Goal: Information Seeking & Learning: Learn about a topic

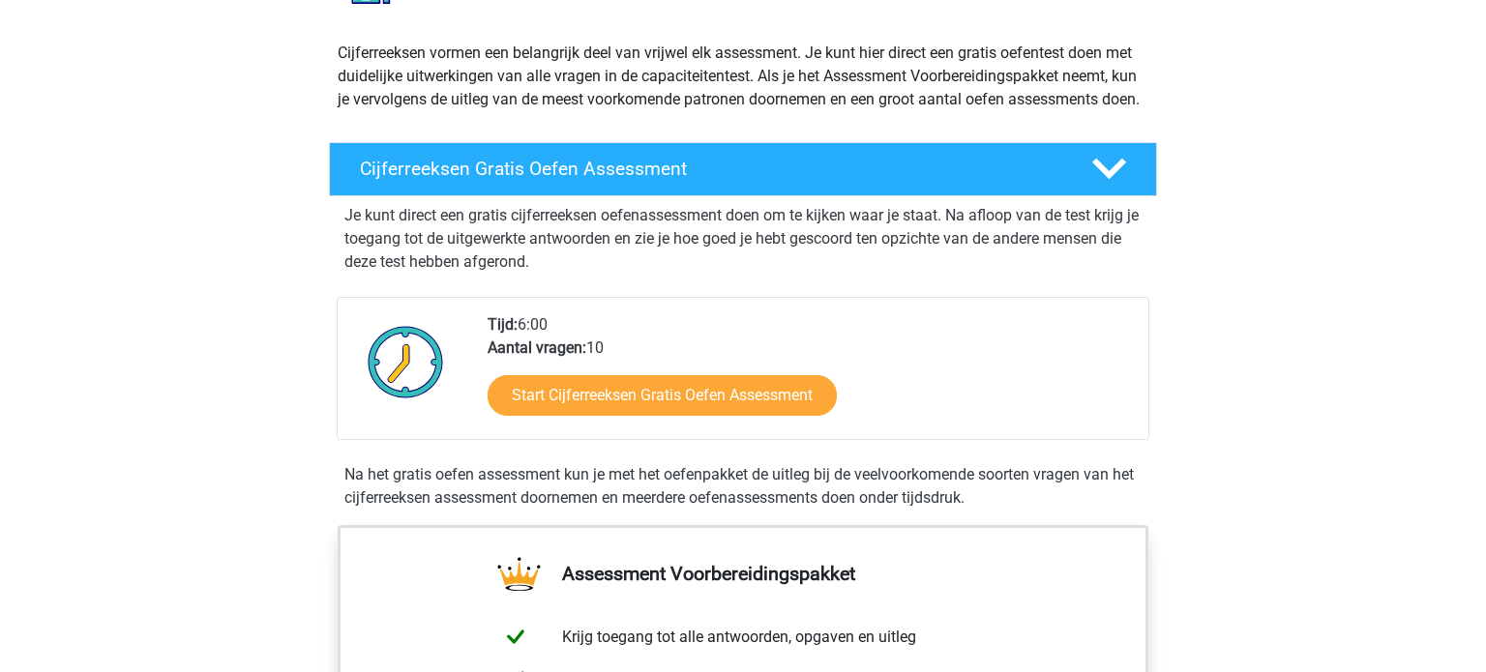
scroll to position [217, 0]
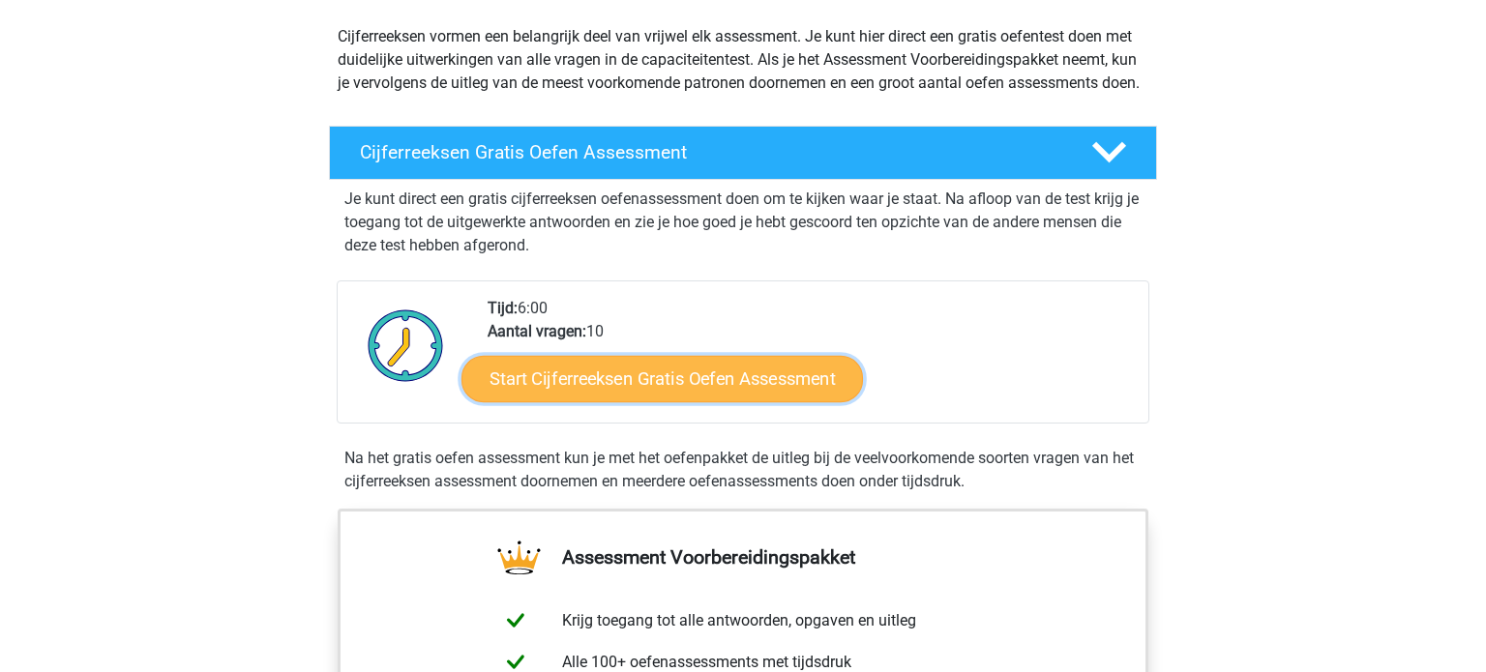
click at [650, 402] on link "Start Cijferreeksen Gratis Oefen Assessment" at bounding box center [663, 378] width 402 height 46
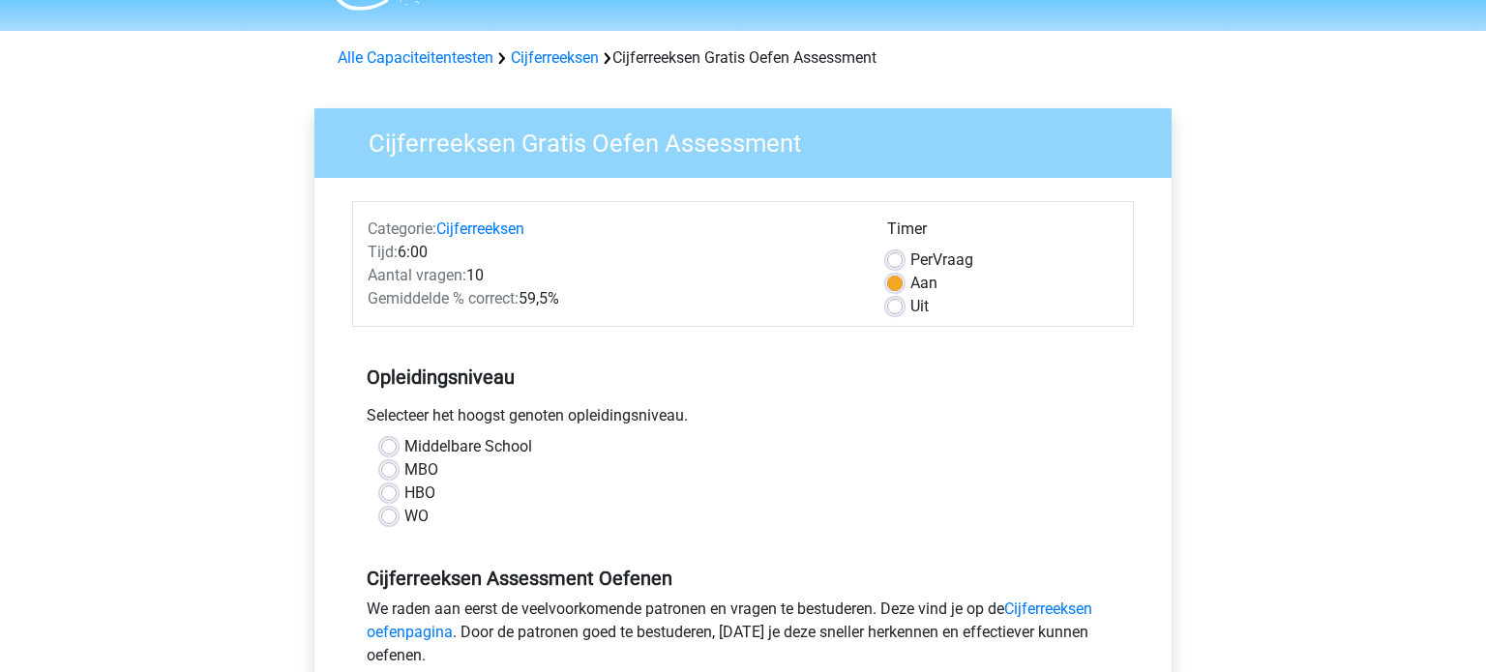
scroll to position [58, 0]
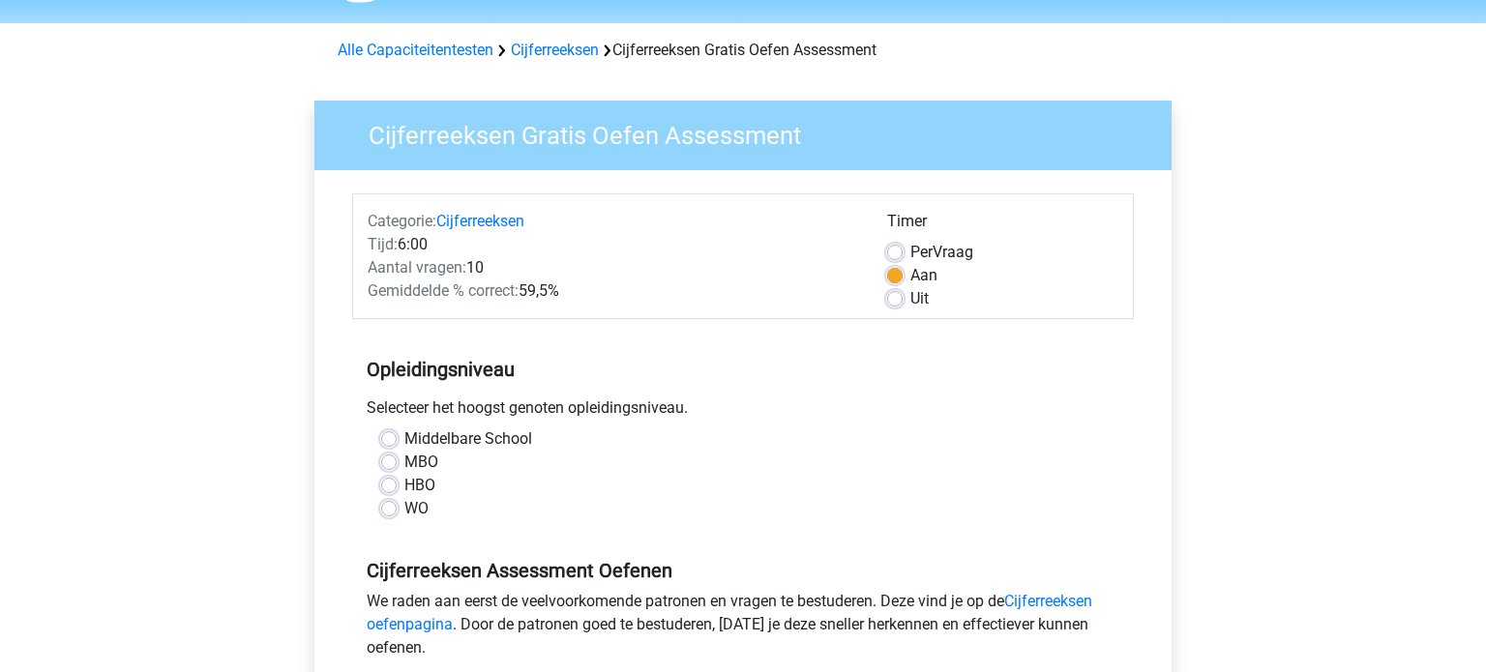
click at [404, 485] on label "HBO" at bounding box center [419, 485] width 31 height 23
click at [383, 485] on input "HBO" at bounding box center [388, 483] width 15 height 19
radio input "true"
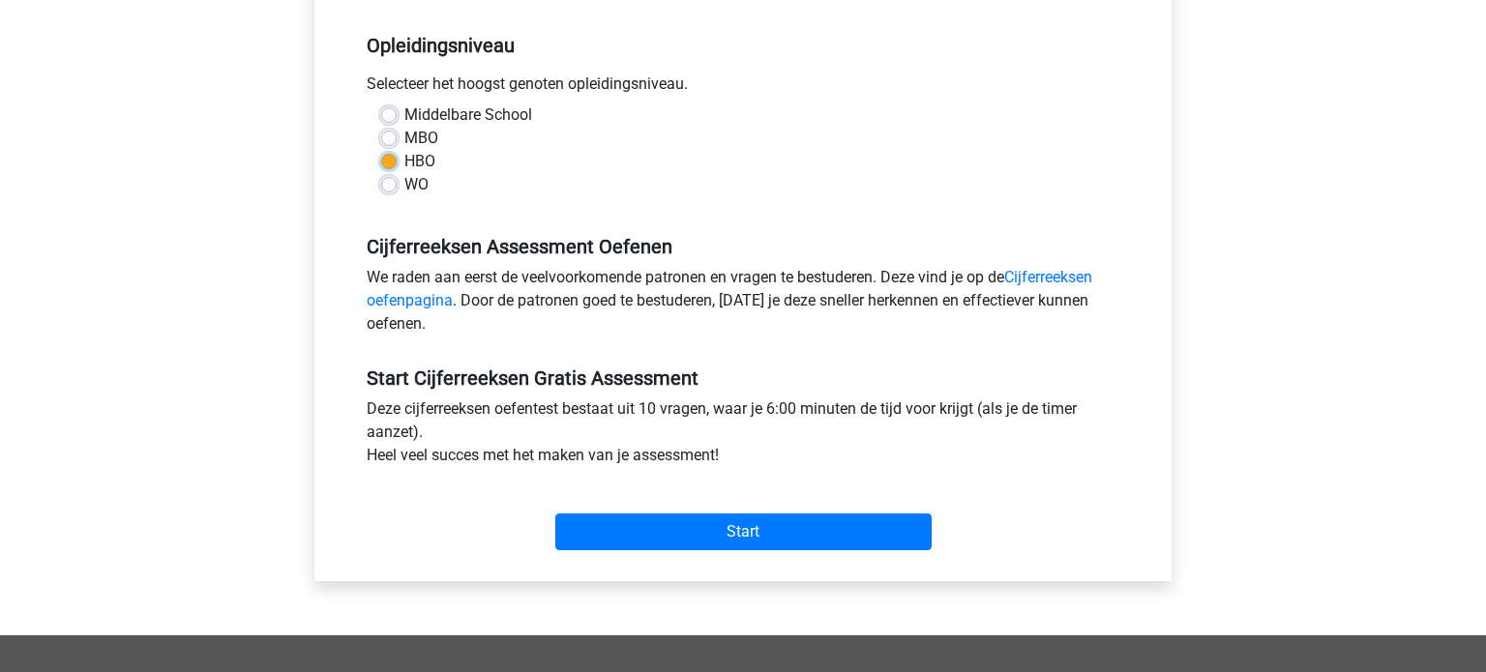
scroll to position [387, 0]
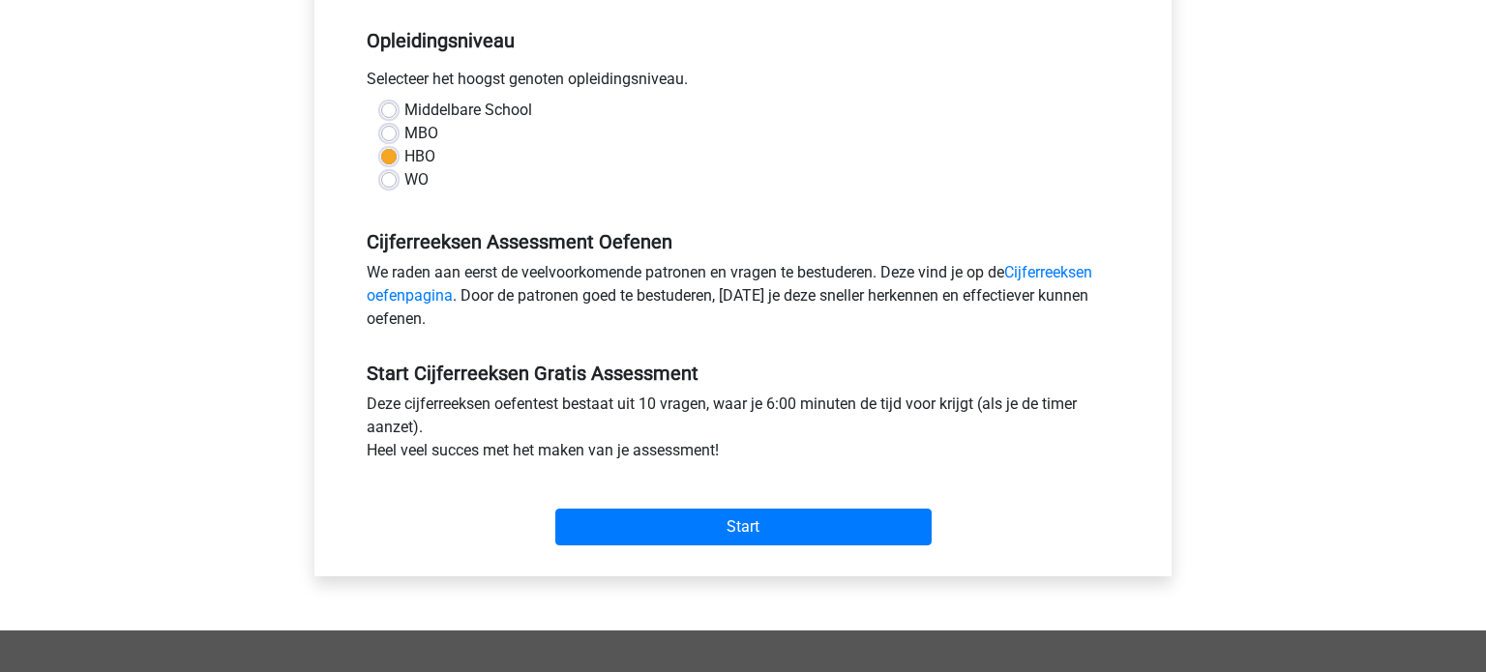
drag, startPoint x: 694, startPoint y: 506, endPoint x: 503, endPoint y: 644, distance: 235.5
click at [503, 644] on div "Registreer Nederlands English" at bounding box center [743, 377] width 1486 height 1529
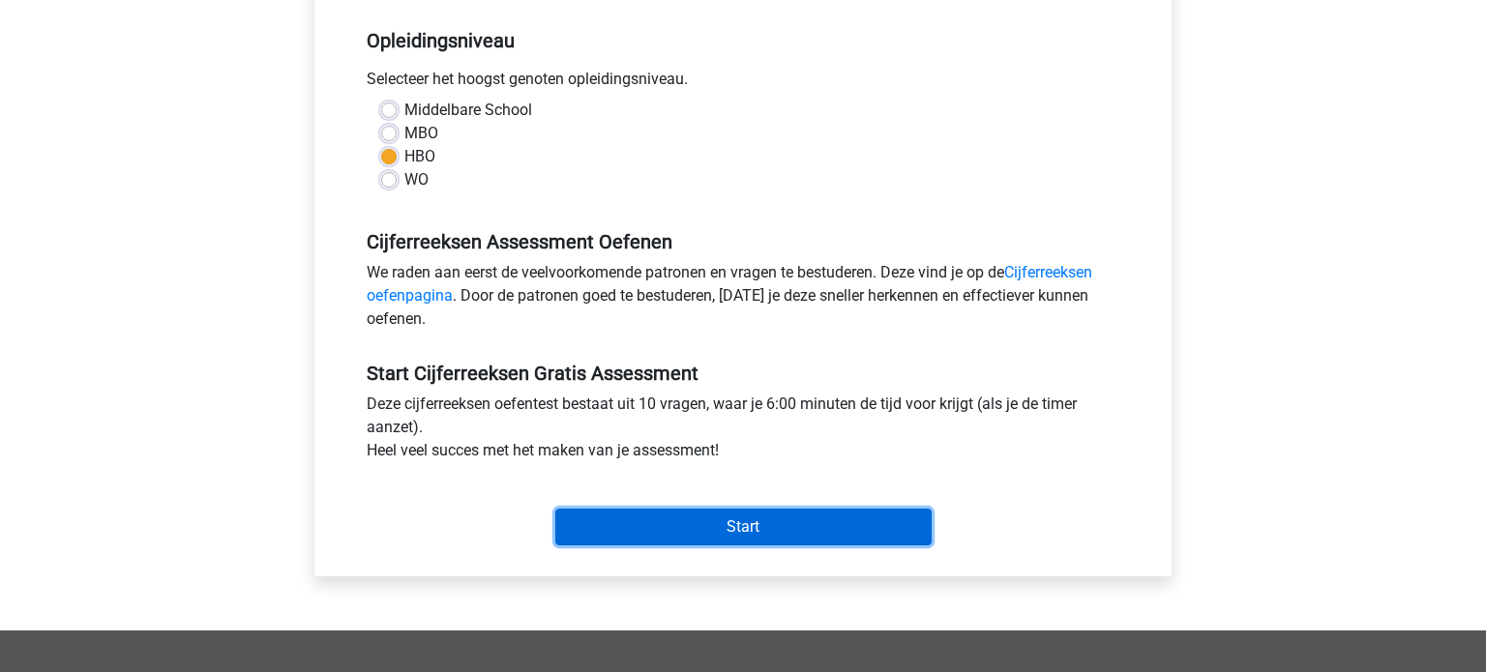
click at [640, 529] on input "Start" at bounding box center [743, 527] width 376 height 37
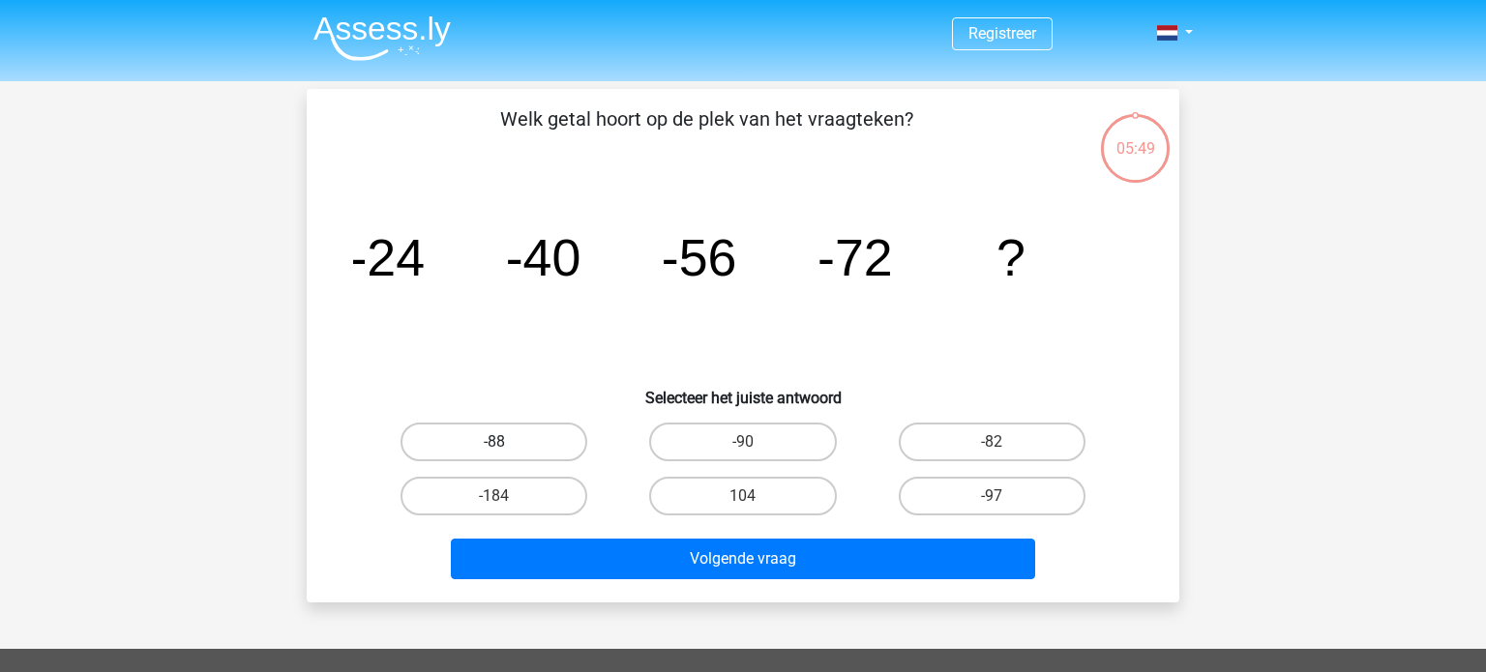
click at [441, 441] on label "-88" at bounding box center [494, 442] width 187 height 39
click at [494, 442] on input "-88" at bounding box center [500, 448] width 13 height 13
radio input "true"
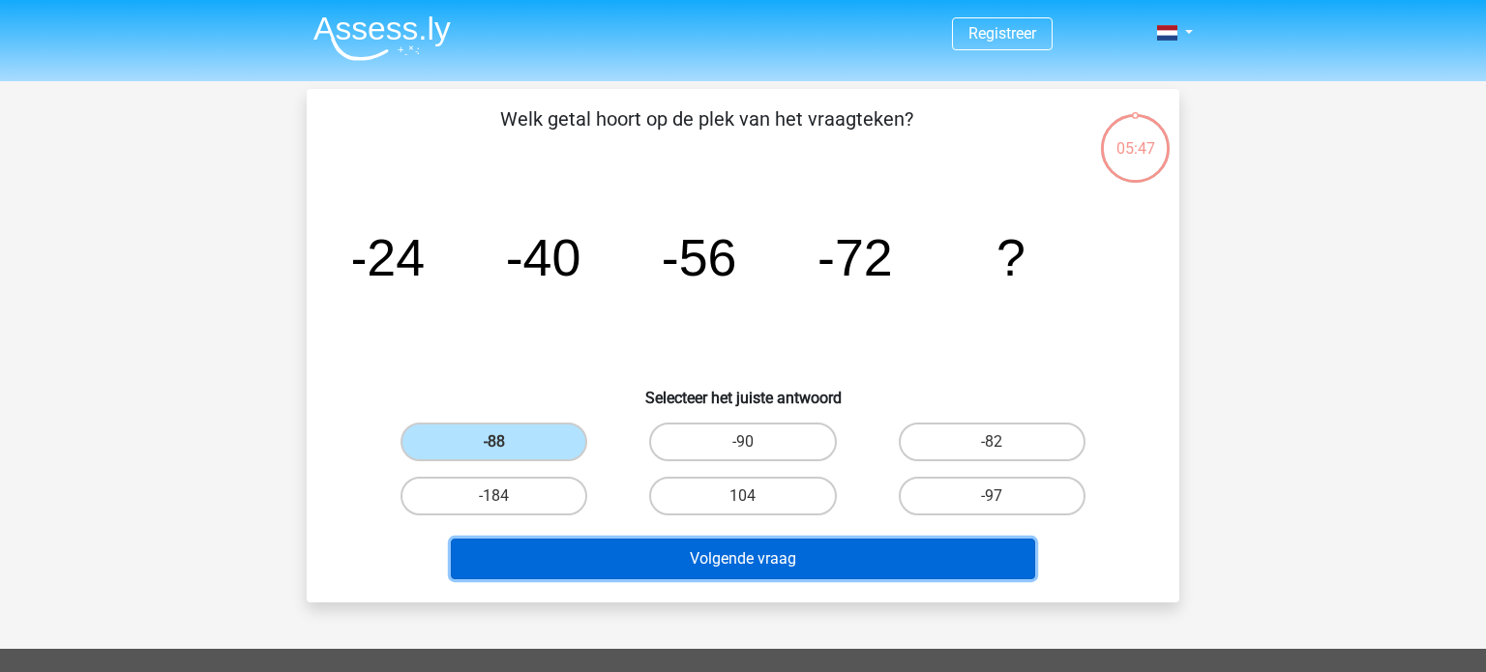
click at [686, 554] on button "Volgende vraag" at bounding box center [743, 559] width 585 height 41
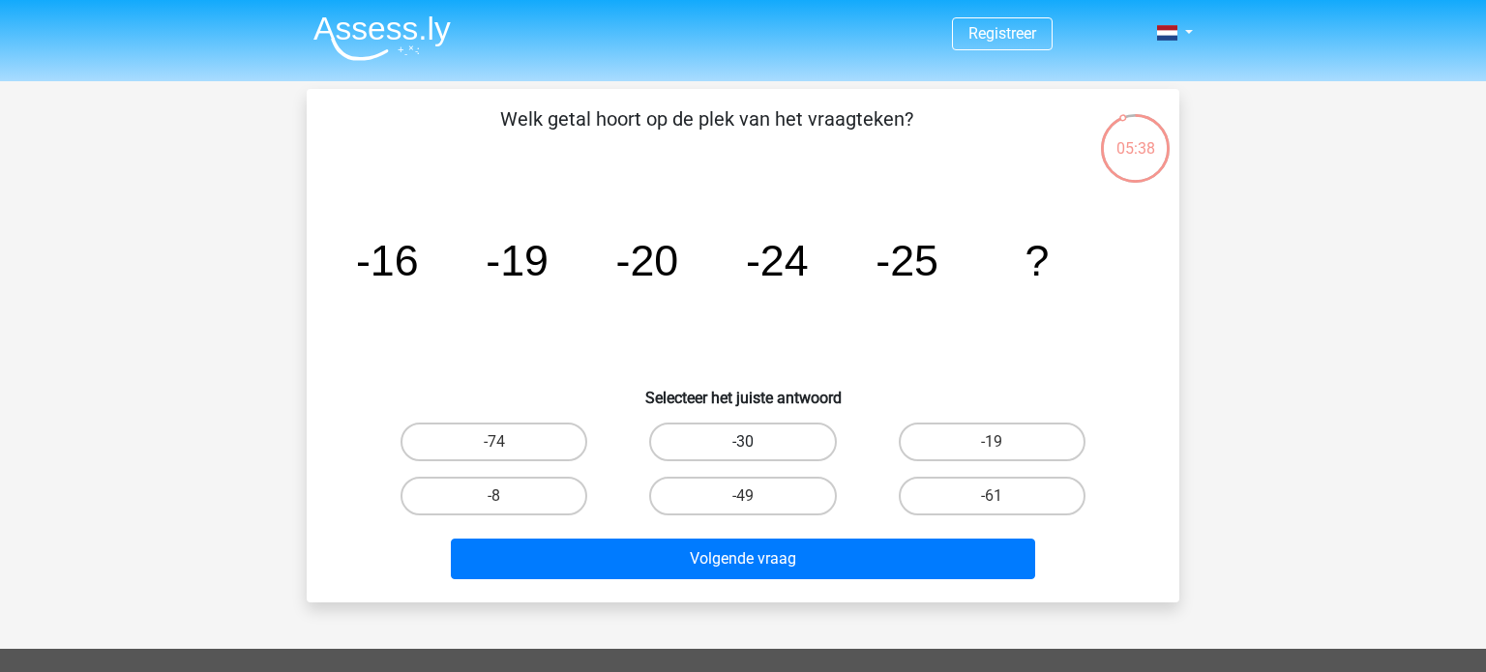
click at [773, 436] on label "-30" at bounding box center [742, 442] width 187 height 39
click at [756, 442] on input "-30" at bounding box center [749, 448] width 13 height 13
radio input "true"
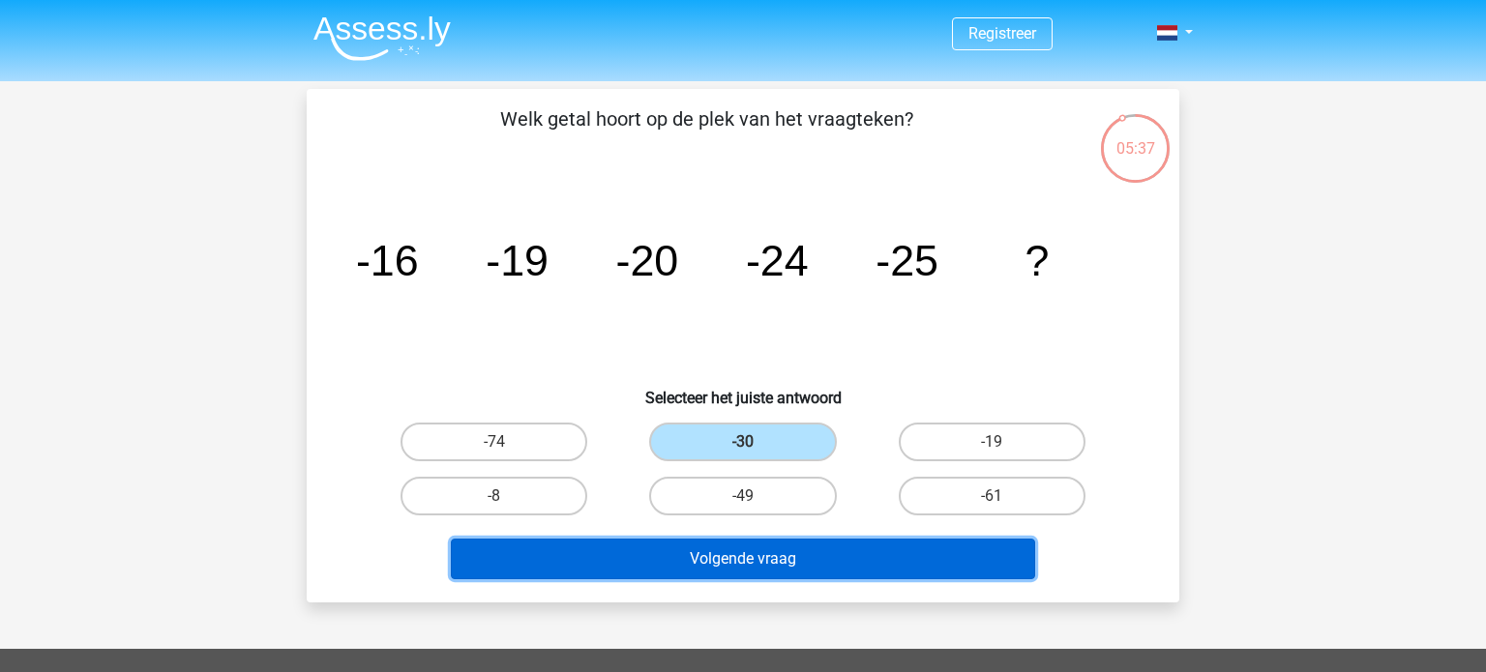
click at [742, 563] on button "Volgende vraag" at bounding box center [743, 559] width 585 height 41
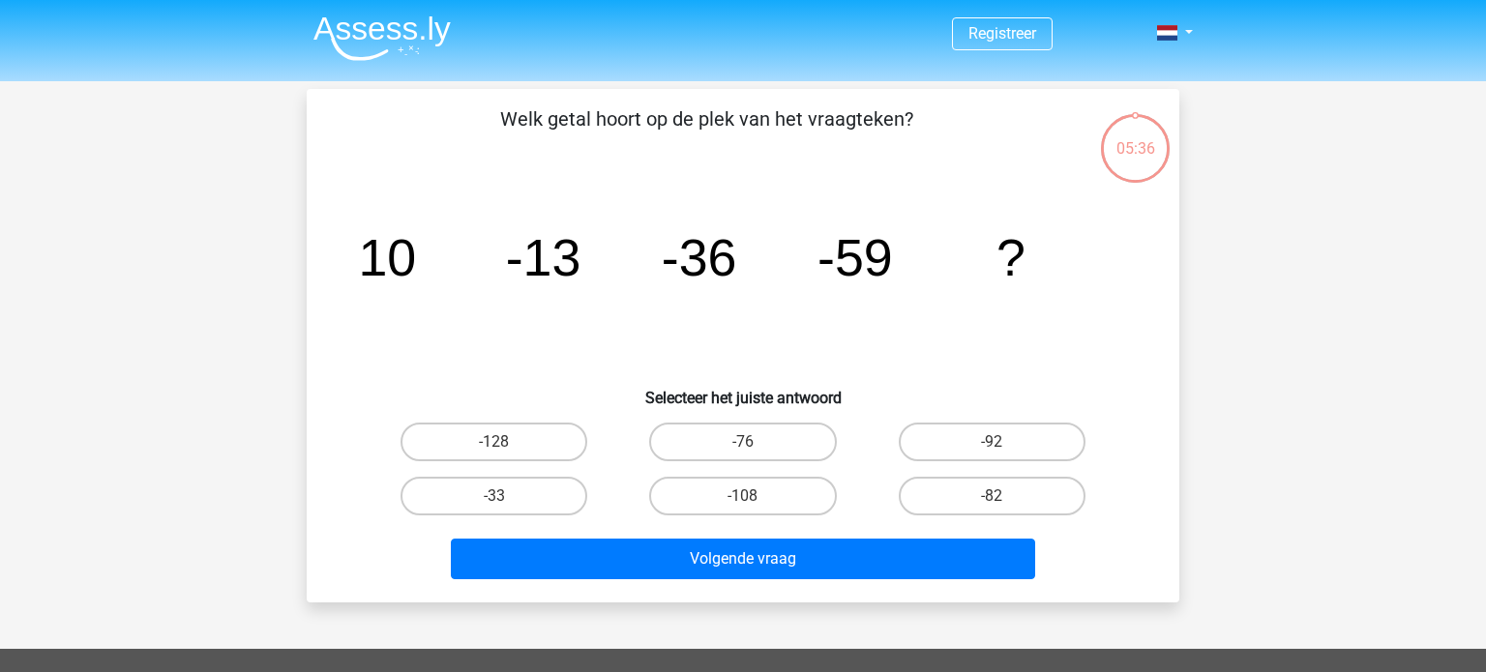
scroll to position [89, 0]
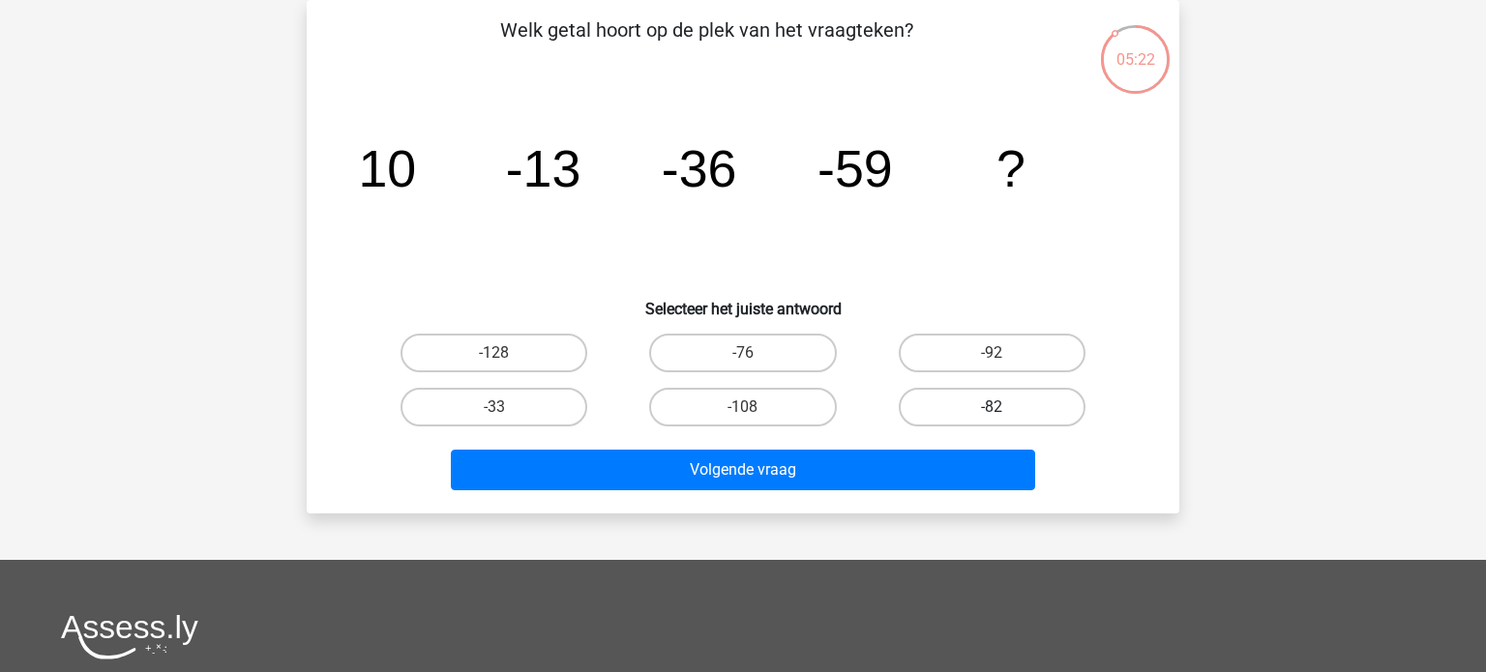
click at [980, 415] on label "-82" at bounding box center [992, 407] width 187 height 39
click at [992, 415] on input "-82" at bounding box center [998, 413] width 13 height 13
radio input "true"
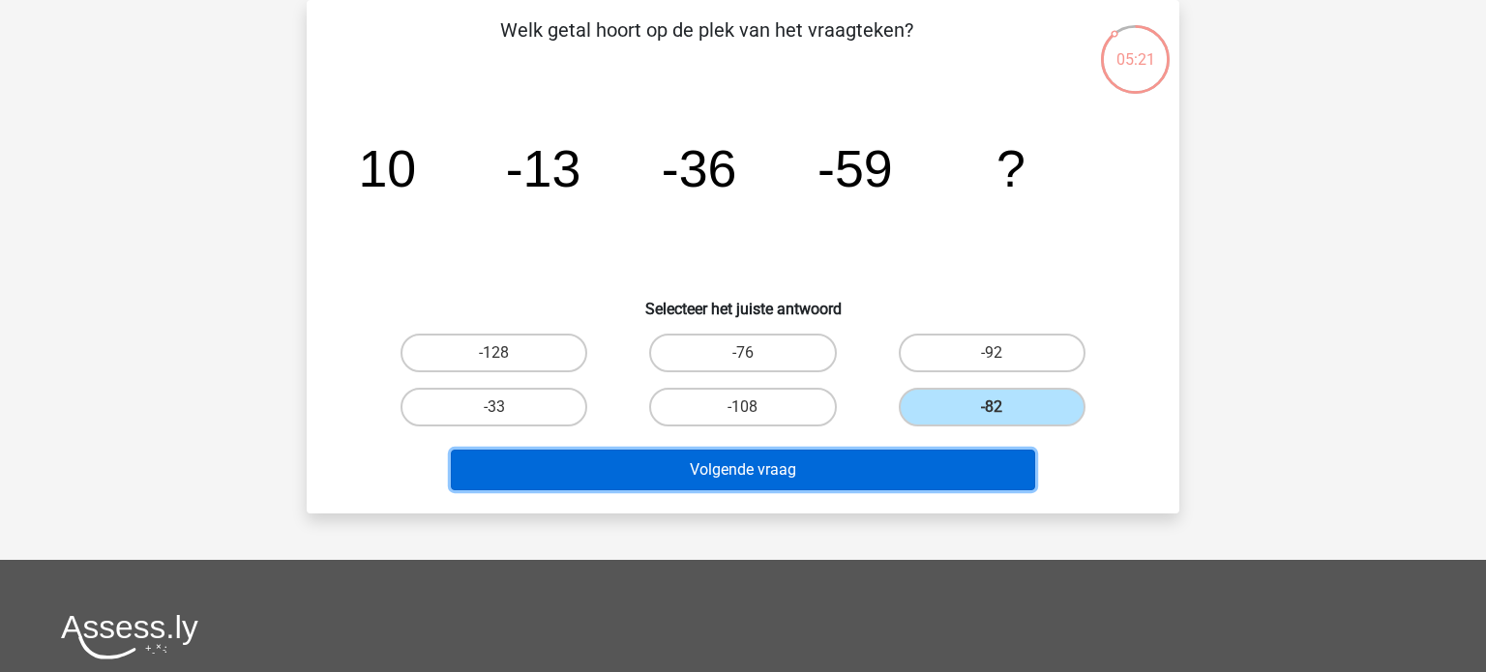
click at [796, 472] on button "Volgende vraag" at bounding box center [743, 470] width 585 height 41
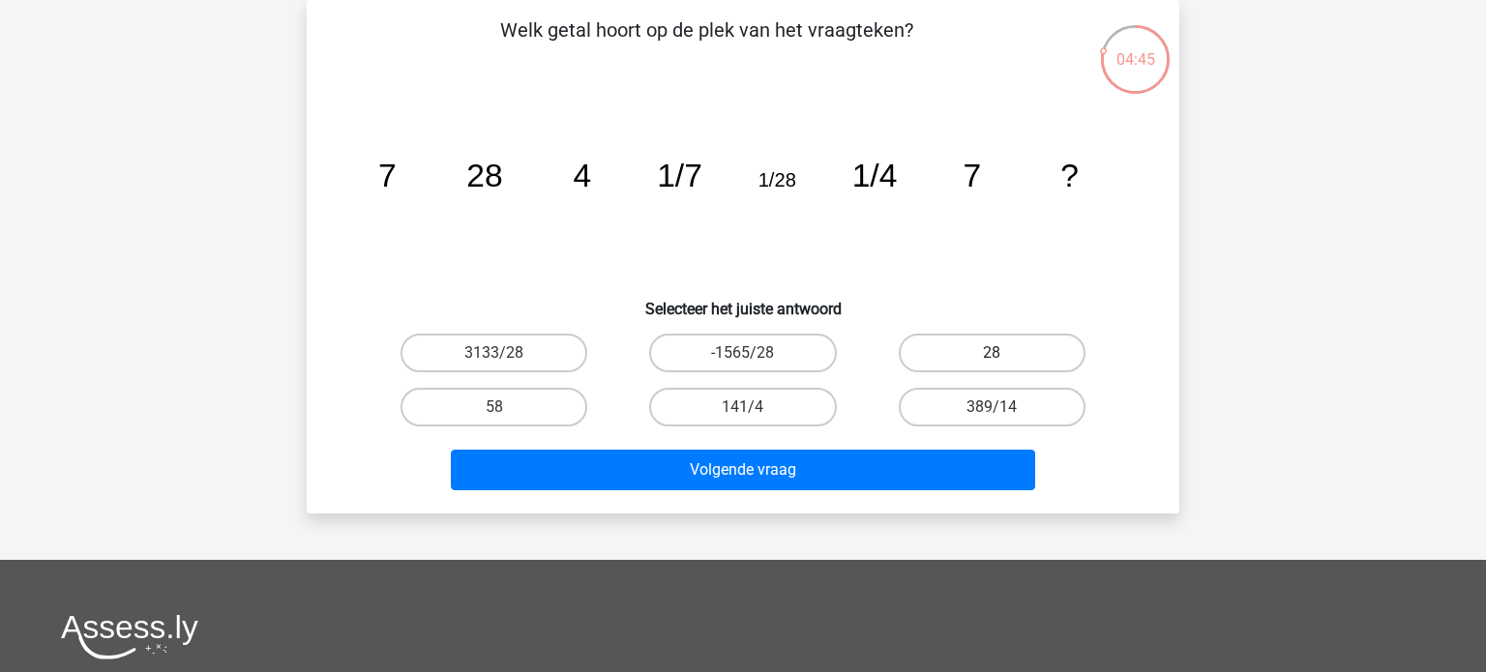
click at [1010, 349] on label "28" at bounding box center [992, 353] width 187 height 39
click at [1004, 353] on input "28" at bounding box center [998, 359] width 13 height 13
radio input "true"
click at [887, 492] on div "Volgende vraag" at bounding box center [743, 474] width 747 height 48
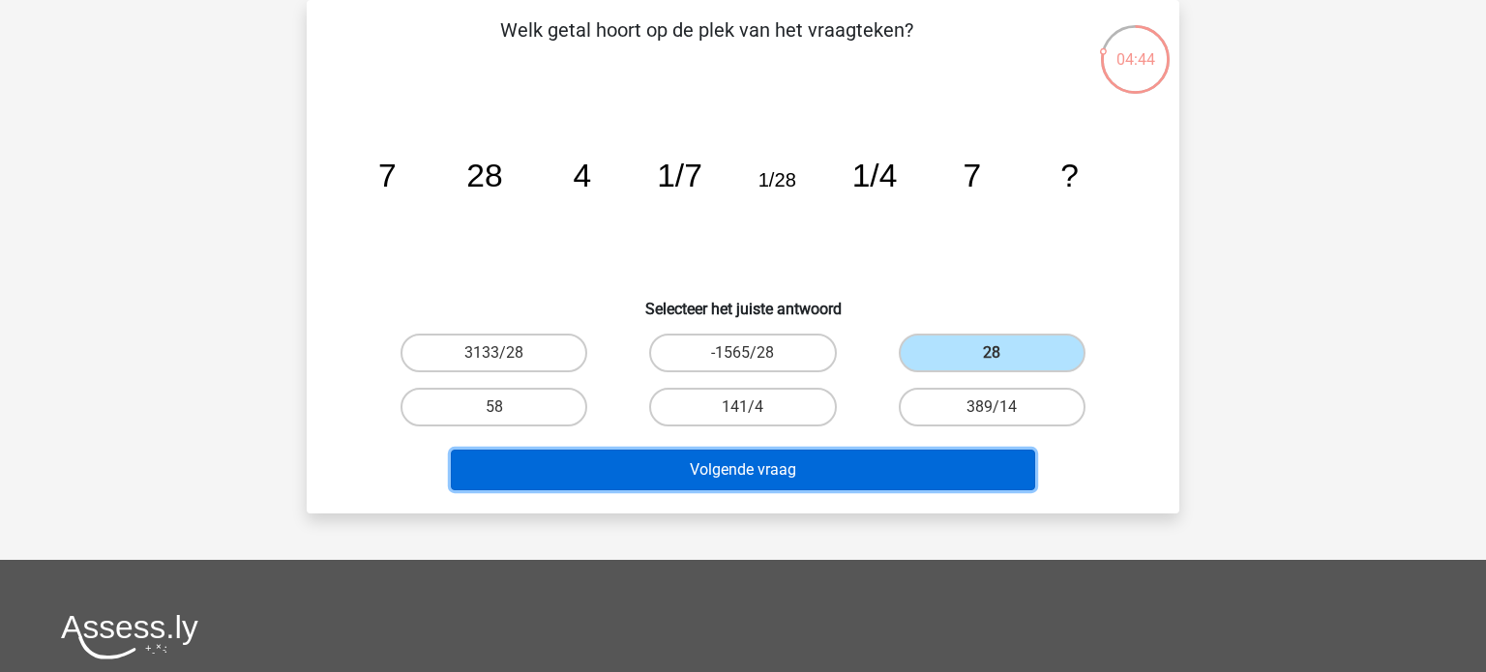
click at [900, 467] on button "Volgende vraag" at bounding box center [743, 470] width 585 height 41
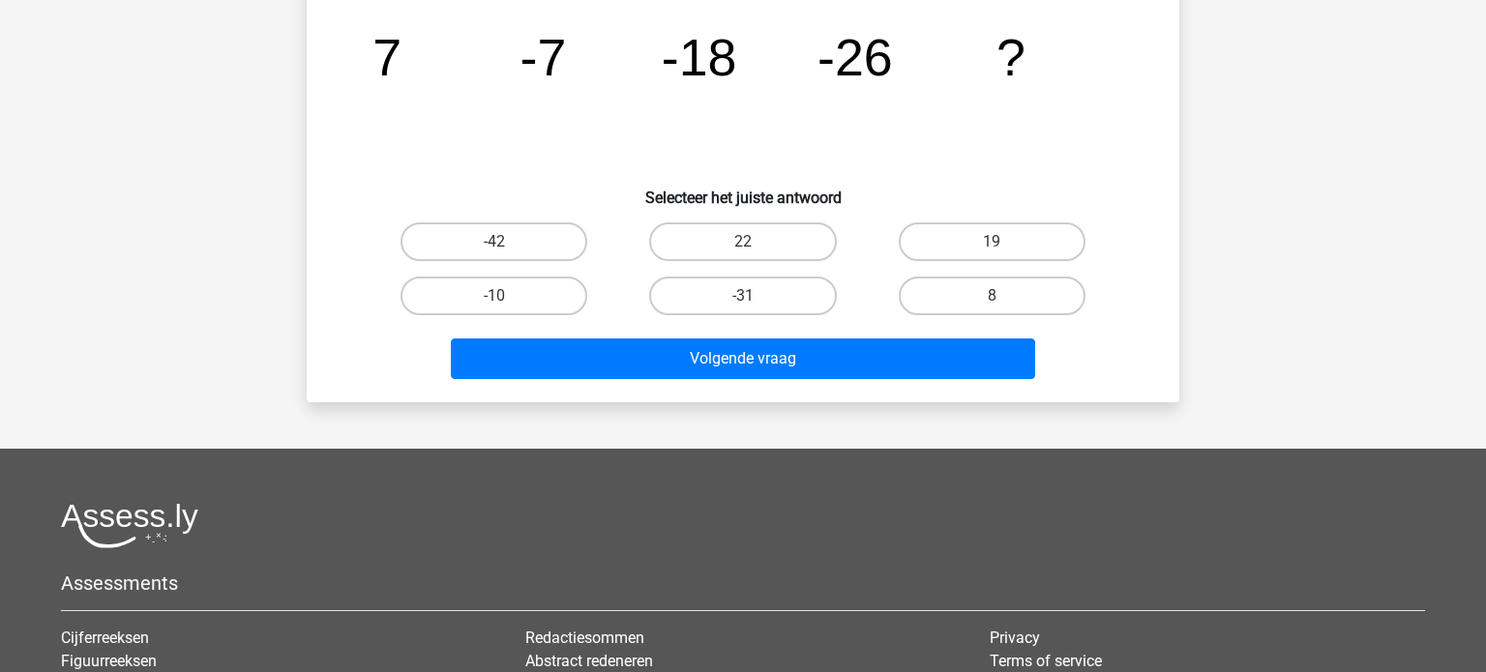
scroll to position [0, 0]
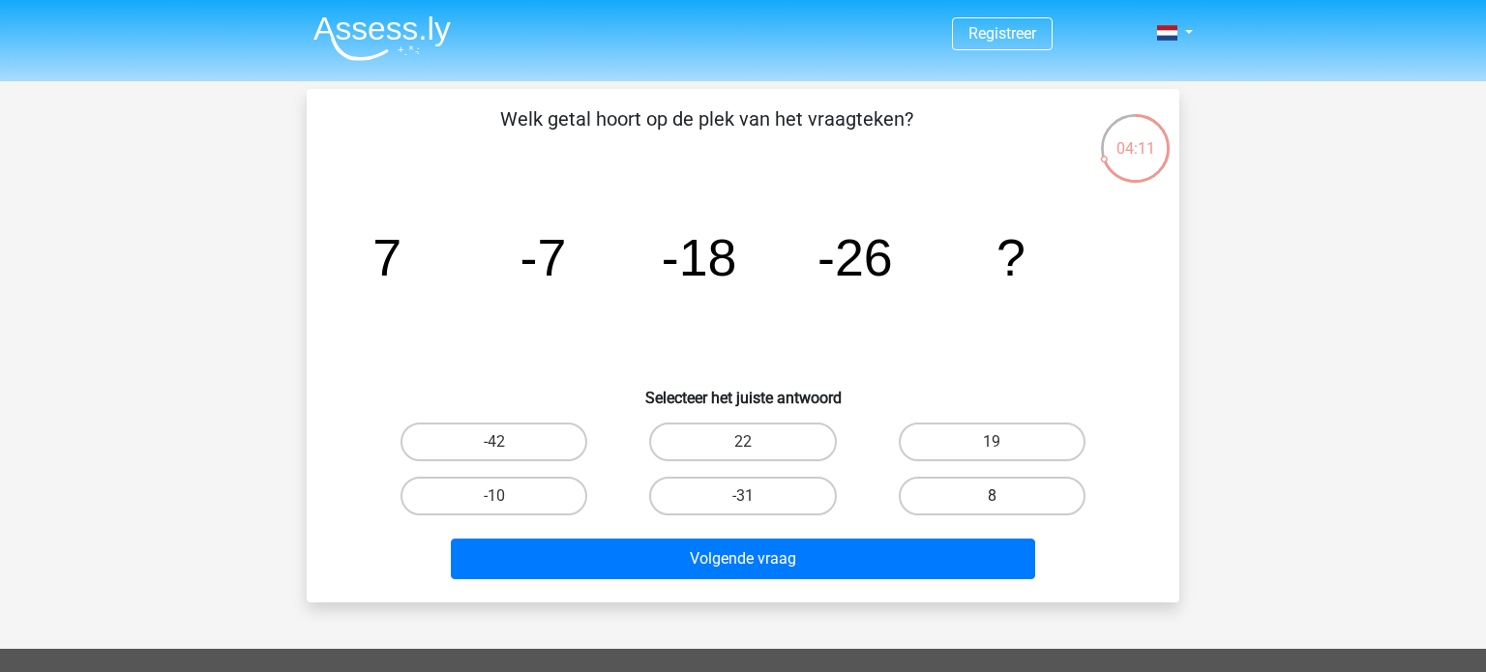
click at [985, 508] on label "8" at bounding box center [992, 496] width 187 height 39
click at [992, 508] on input "8" at bounding box center [998, 502] width 13 height 13
radio input "true"
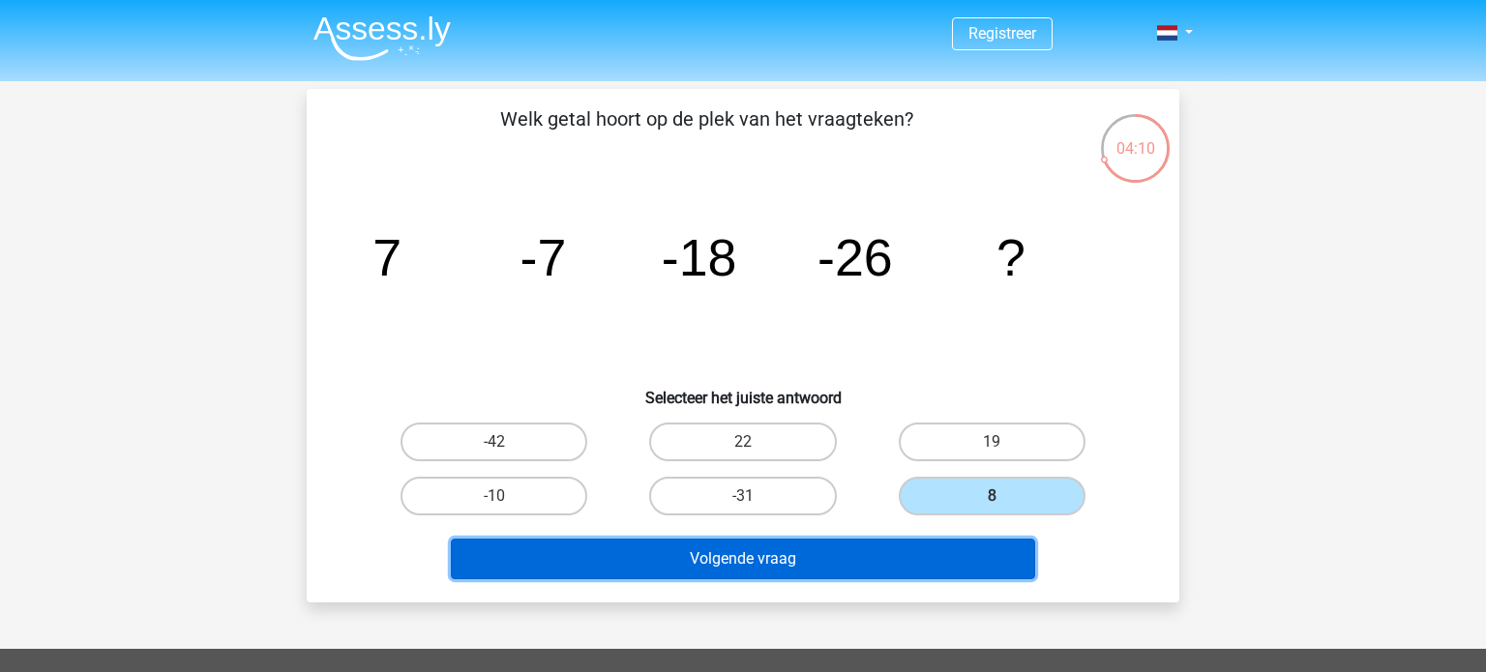
click at [808, 553] on button "Volgende vraag" at bounding box center [743, 559] width 585 height 41
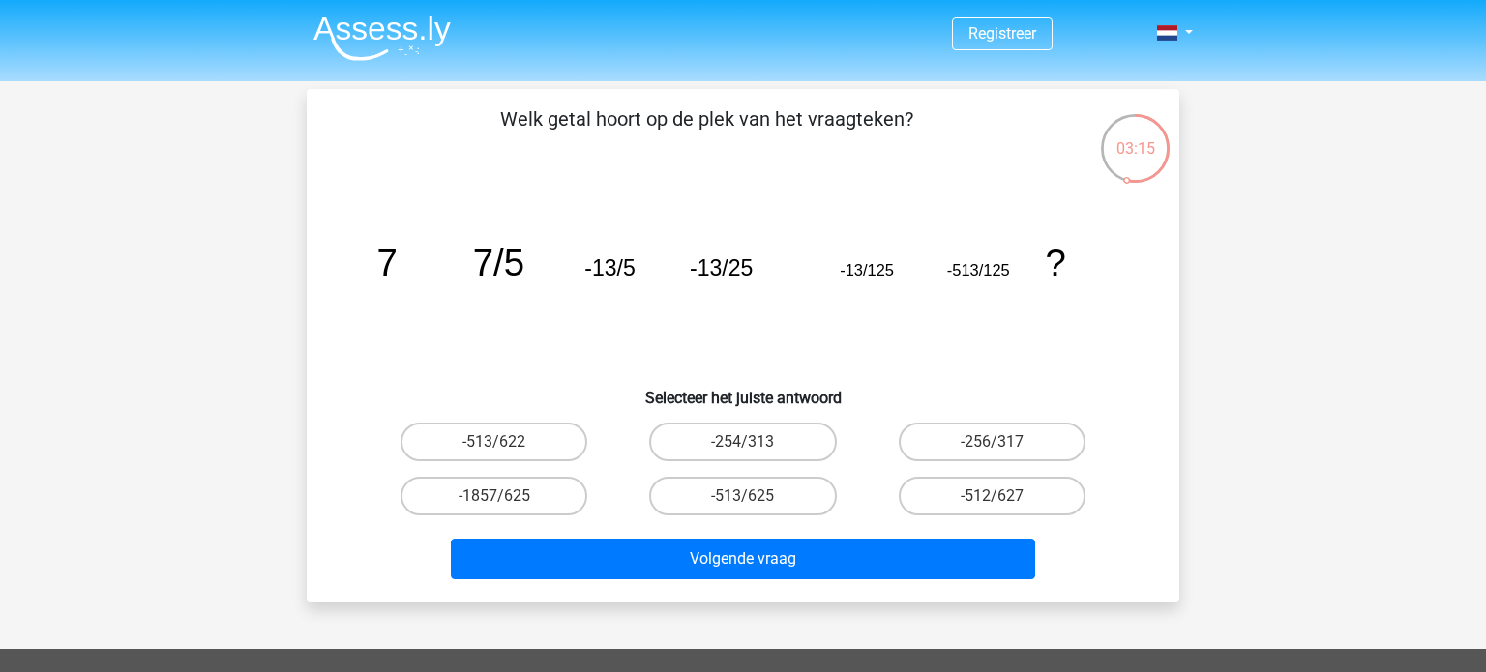
click at [755, 505] on input "-513/625" at bounding box center [749, 502] width 13 height 13
radio input "true"
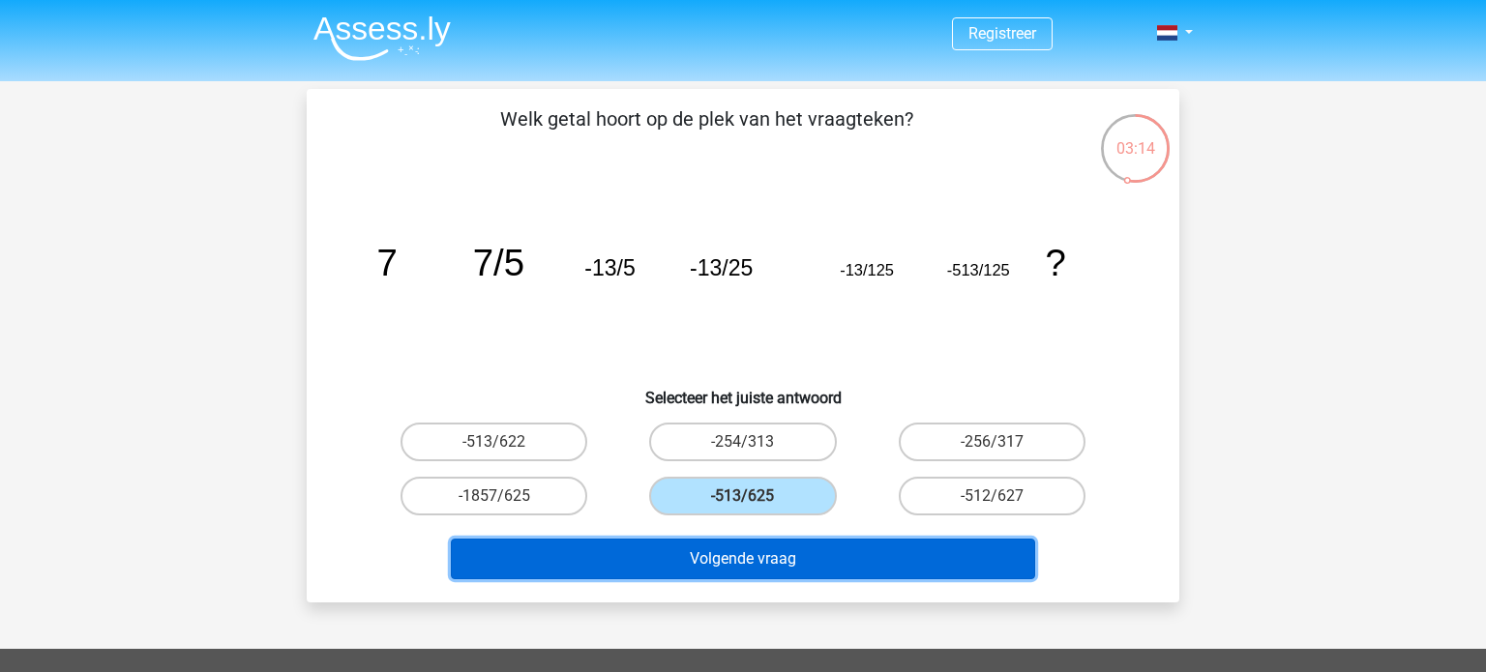
click at [756, 553] on button "Volgende vraag" at bounding box center [743, 559] width 585 height 41
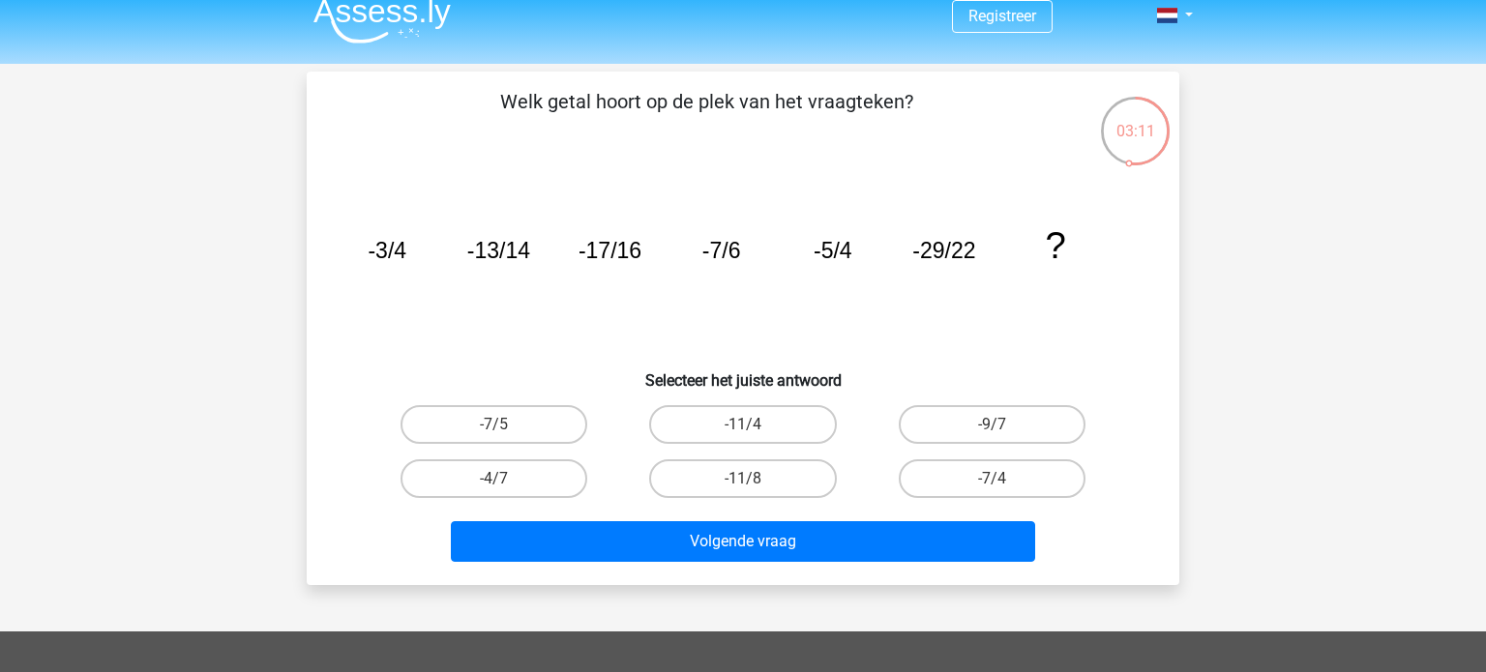
scroll to position [15, 0]
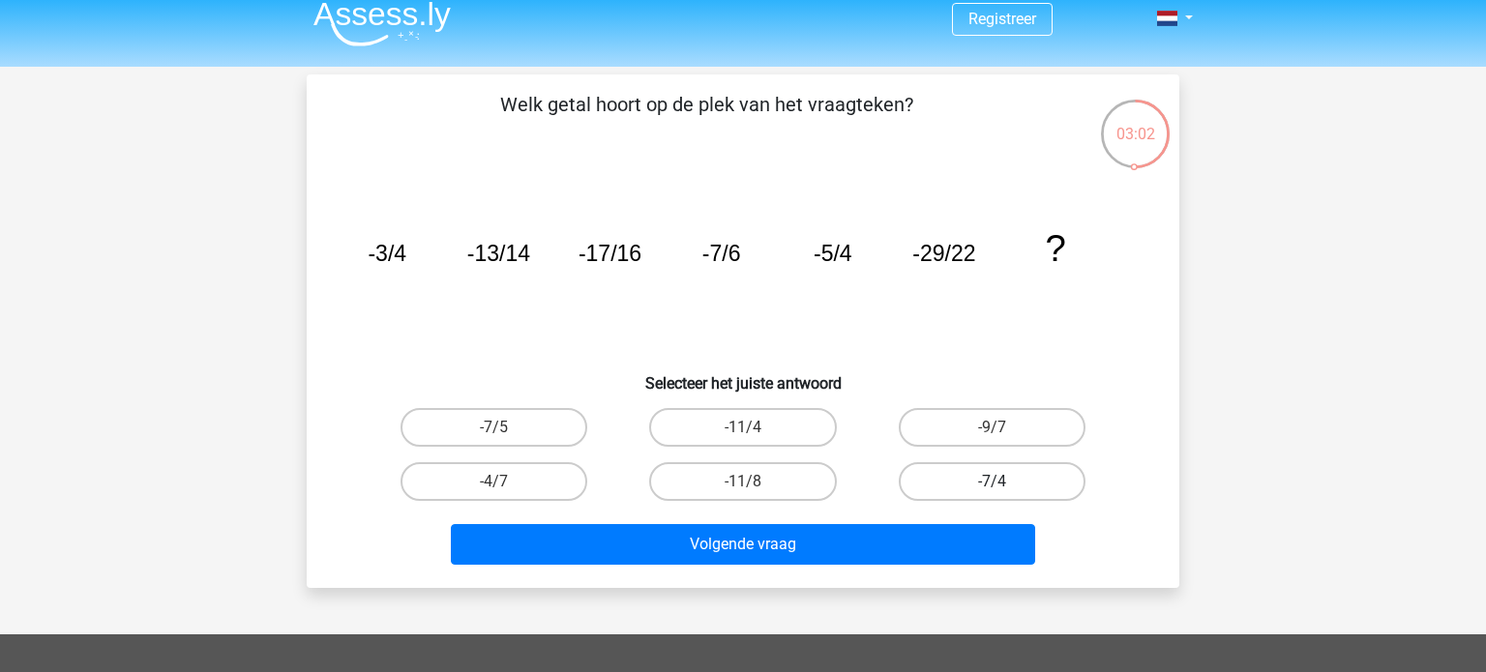
click at [958, 491] on label "-7/4" at bounding box center [992, 481] width 187 height 39
click at [992, 491] on input "-7/4" at bounding box center [998, 488] width 13 height 13
radio input "true"
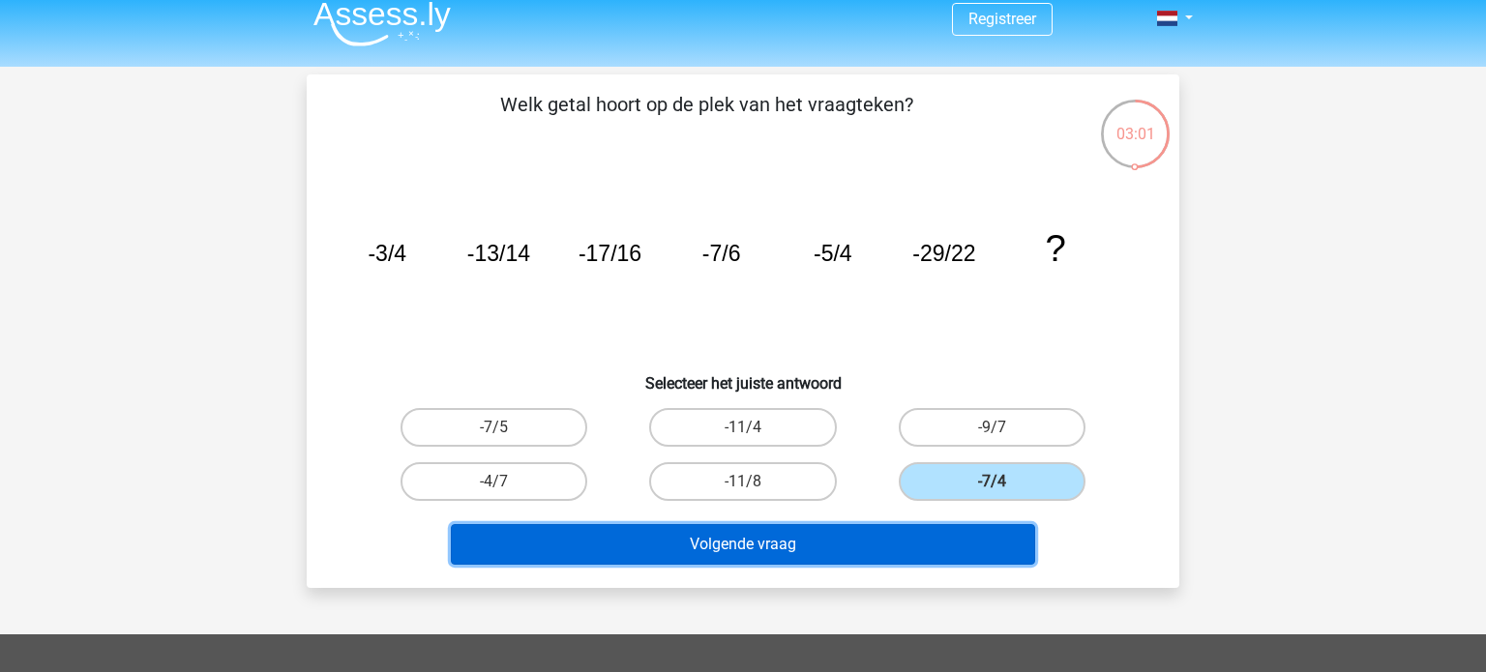
click at [864, 531] on button "Volgende vraag" at bounding box center [743, 544] width 585 height 41
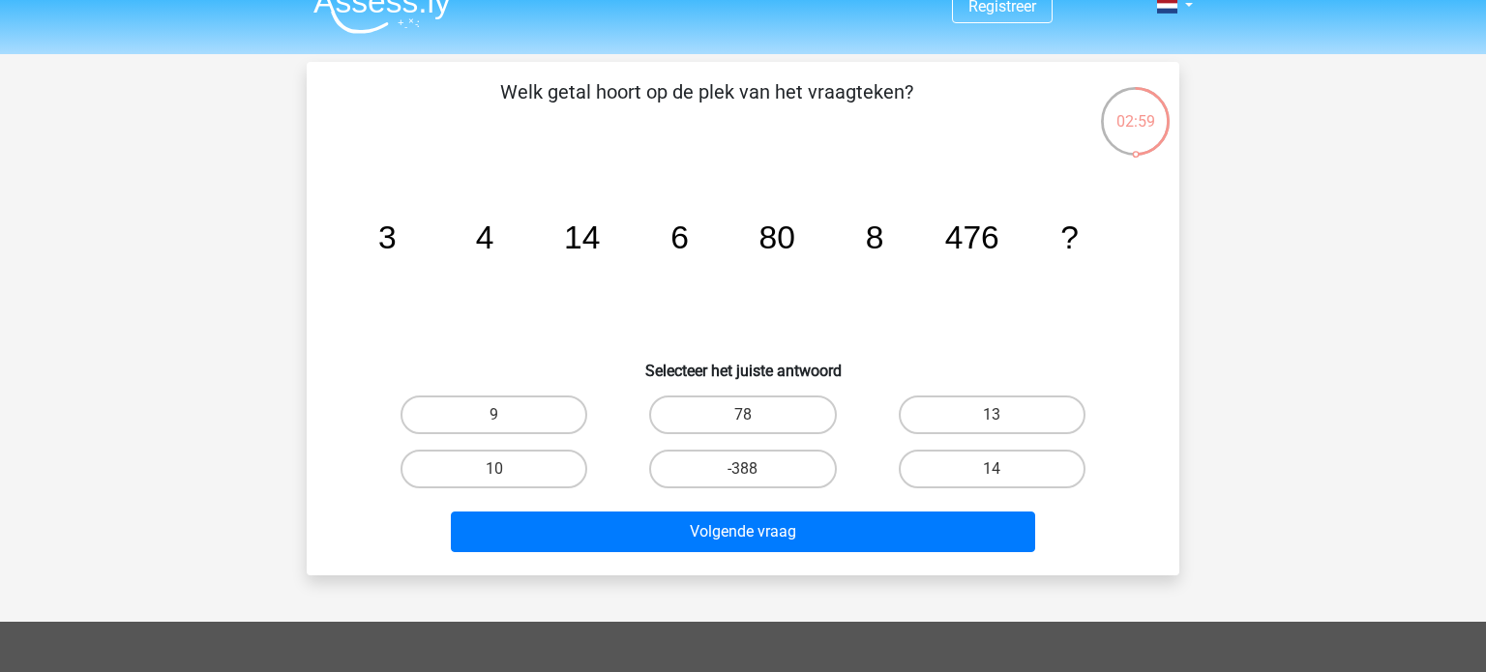
scroll to position [0, 0]
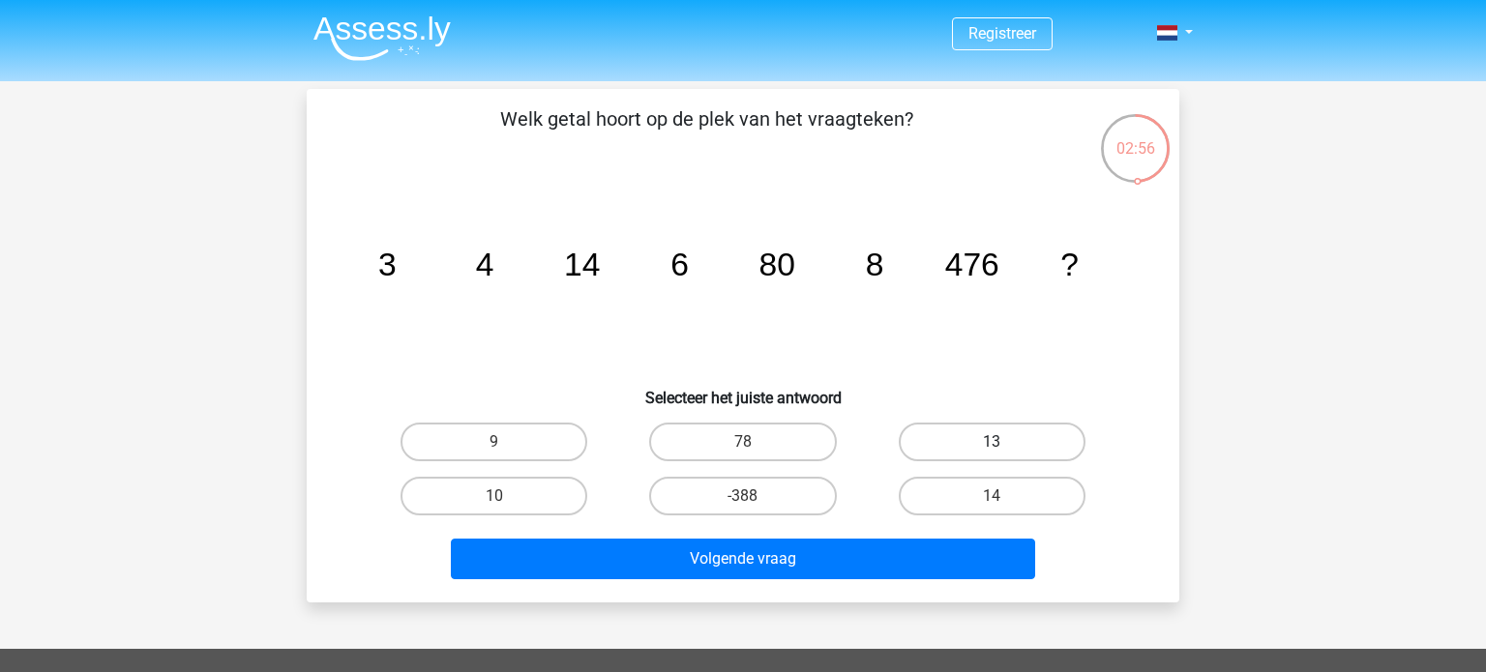
click at [997, 439] on label "13" at bounding box center [992, 442] width 187 height 39
click at [997, 442] on input "13" at bounding box center [998, 448] width 13 height 13
radio input "true"
click at [714, 505] on label "-388" at bounding box center [742, 496] width 187 height 39
click at [743, 505] on input "-388" at bounding box center [749, 502] width 13 height 13
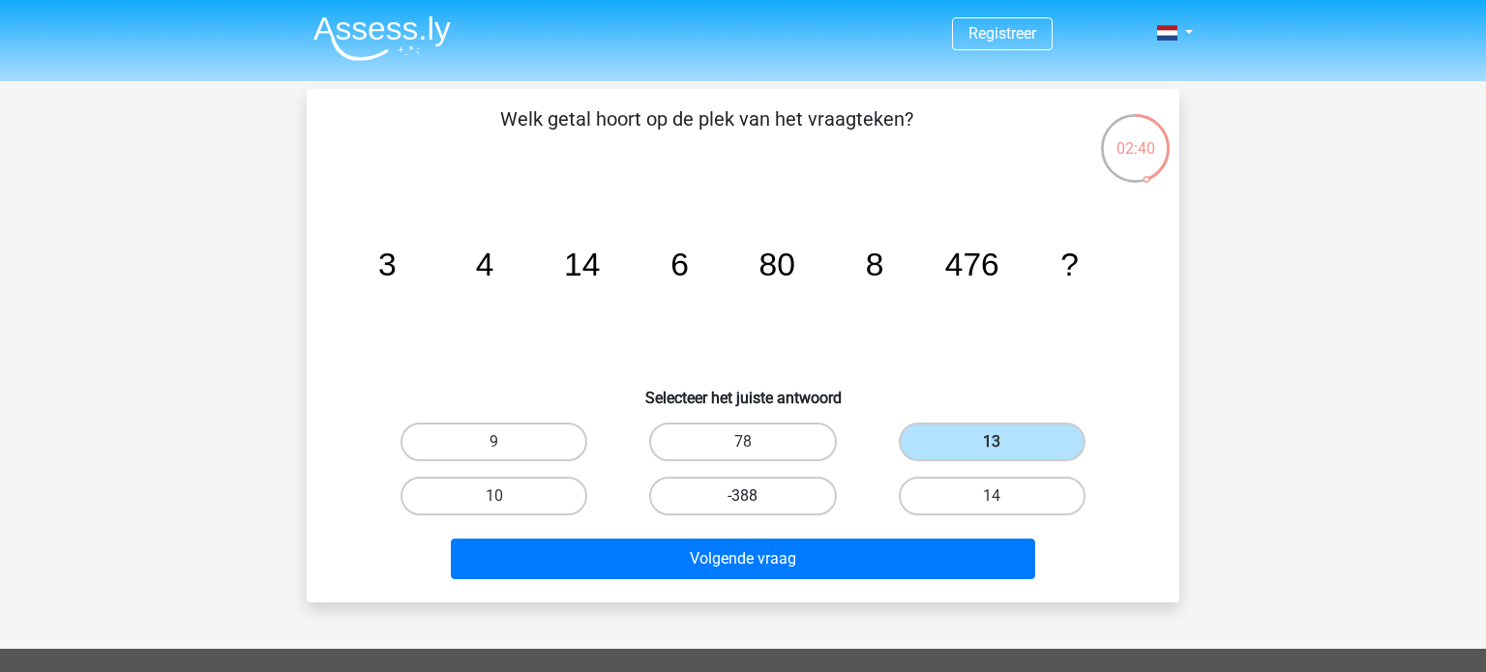
radio input "true"
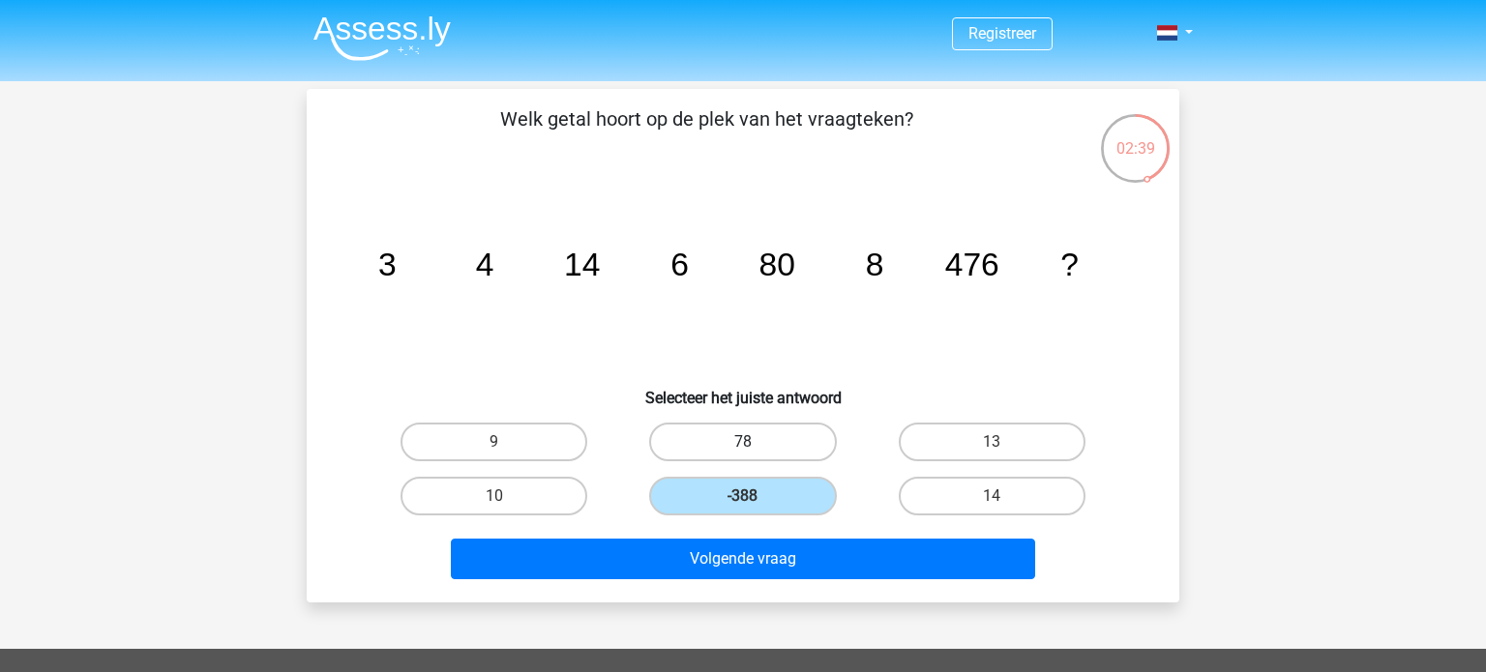
click at [731, 449] on label "78" at bounding box center [742, 442] width 187 height 39
click at [743, 449] on input "78" at bounding box center [749, 448] width 13 height 13
radio input "true"
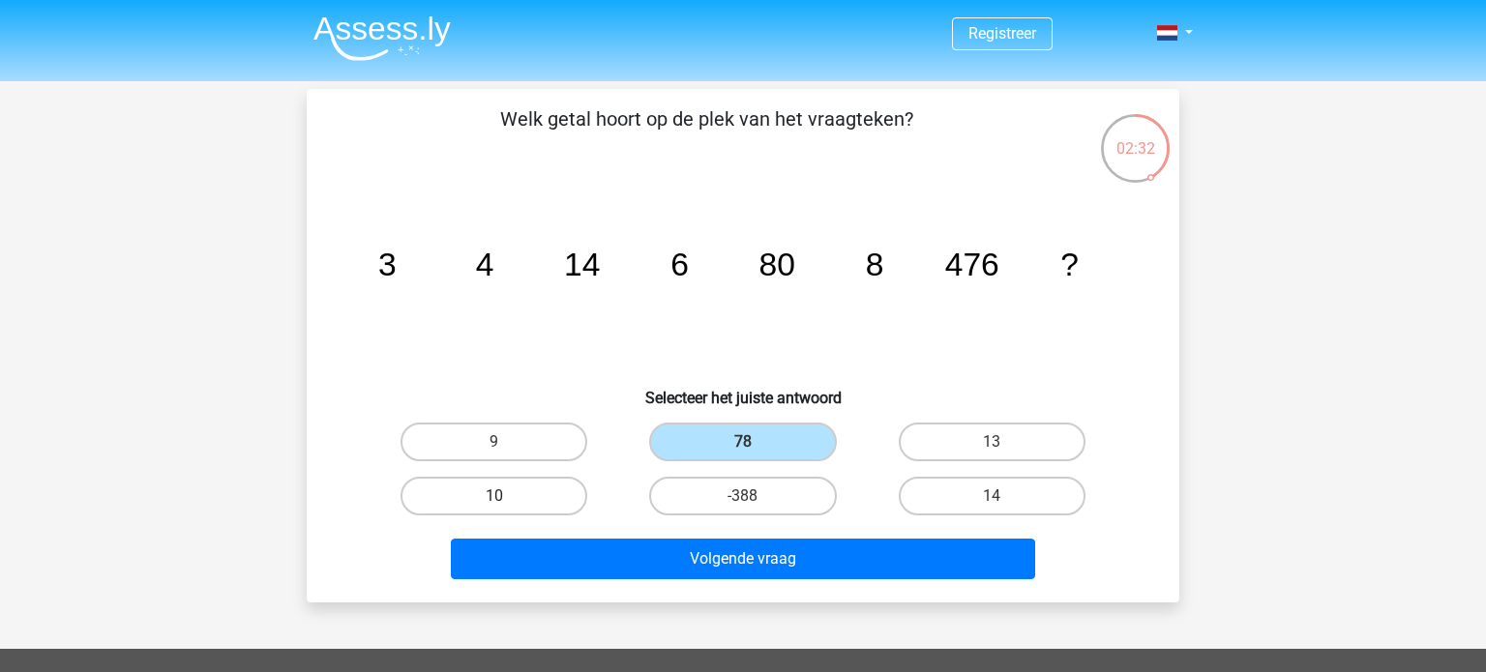
click at [517, 509] on label "10" at bounding box center [494, 496] width 187 height 39
click at [507, 509] on input "10" at bounding box center [500, 502] width 13 height 13
radio input "true"
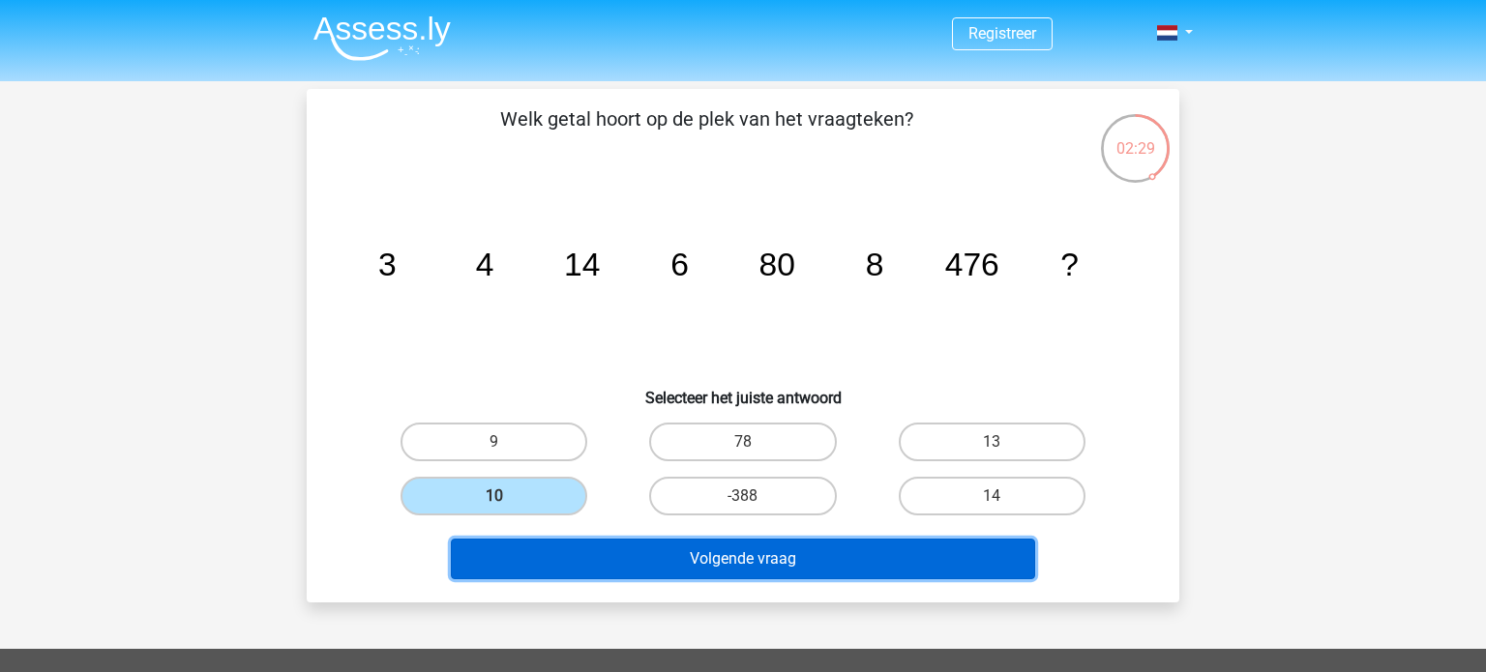
click at [598, 570] on button "Volgende vraag" at bounding box center [743, 559] width 585 height 41
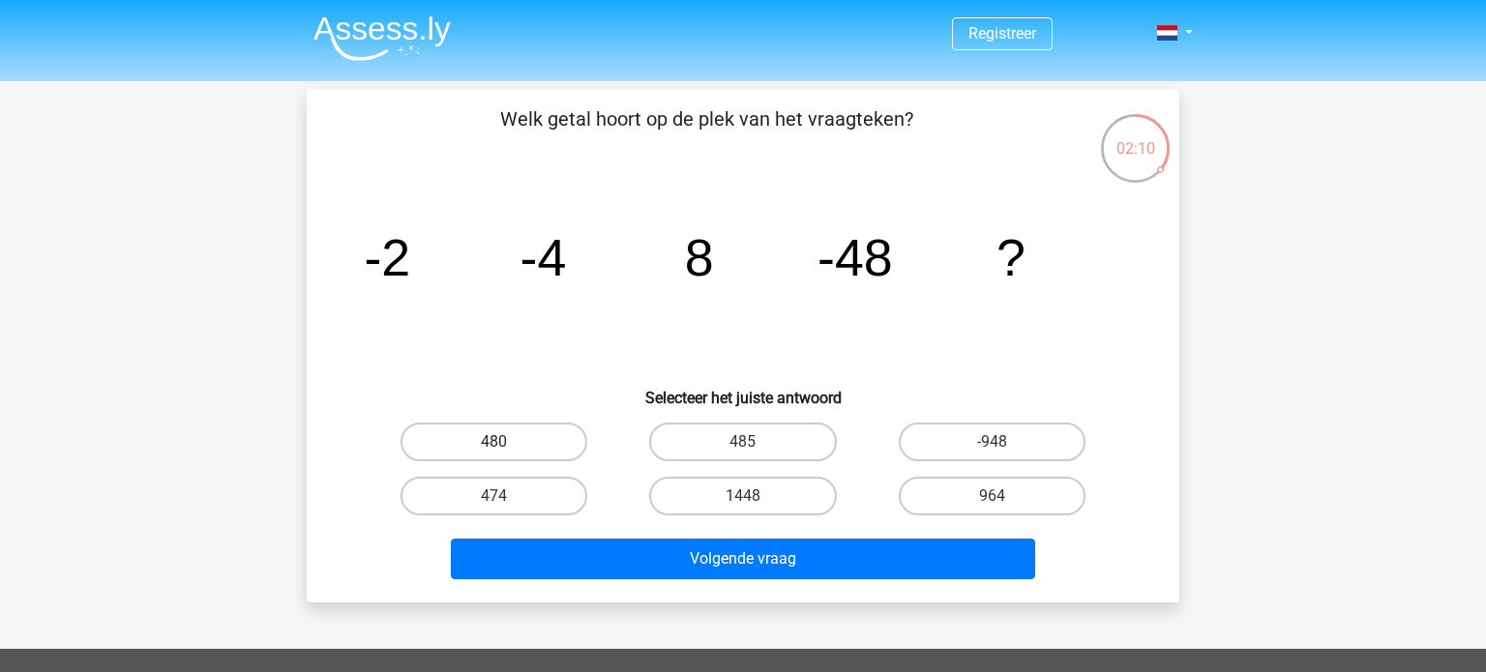
click at [527, 441] on label "480" at bounding box center [494, 442] width 187 height 39
click at [507, 442] on input "480" at bounding box center [500, 448] width 13 height 13
radio input "true"
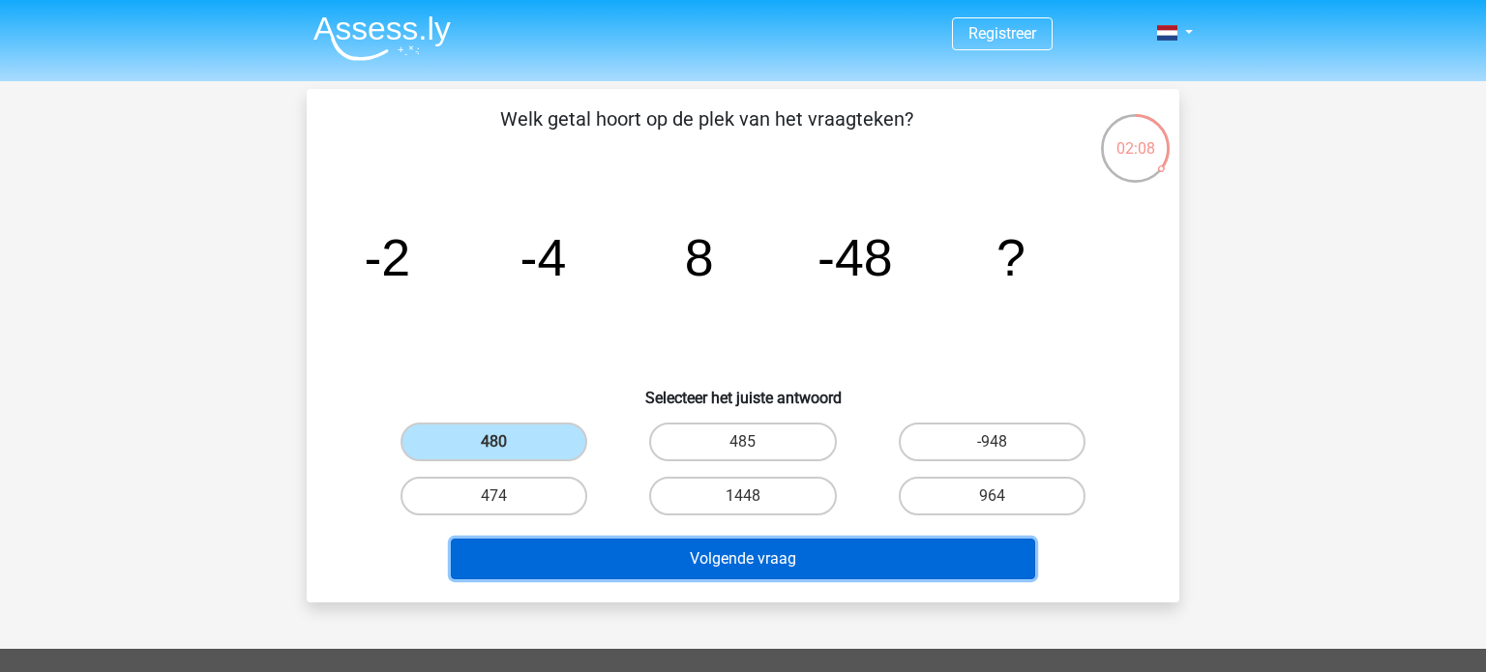
click at [770, 560] on button "Volgende vraag" at bounding box center [743, 559] width 585 height 41
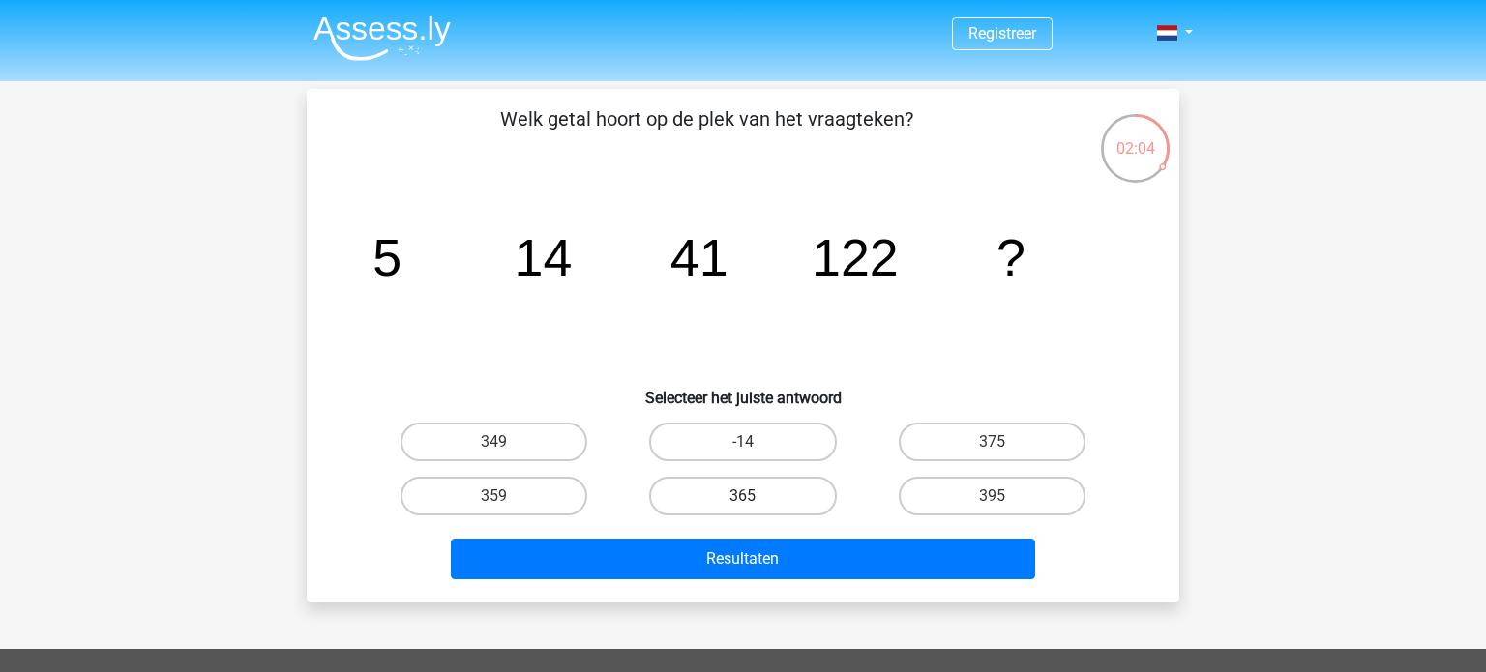
scroll to position [36, 0]
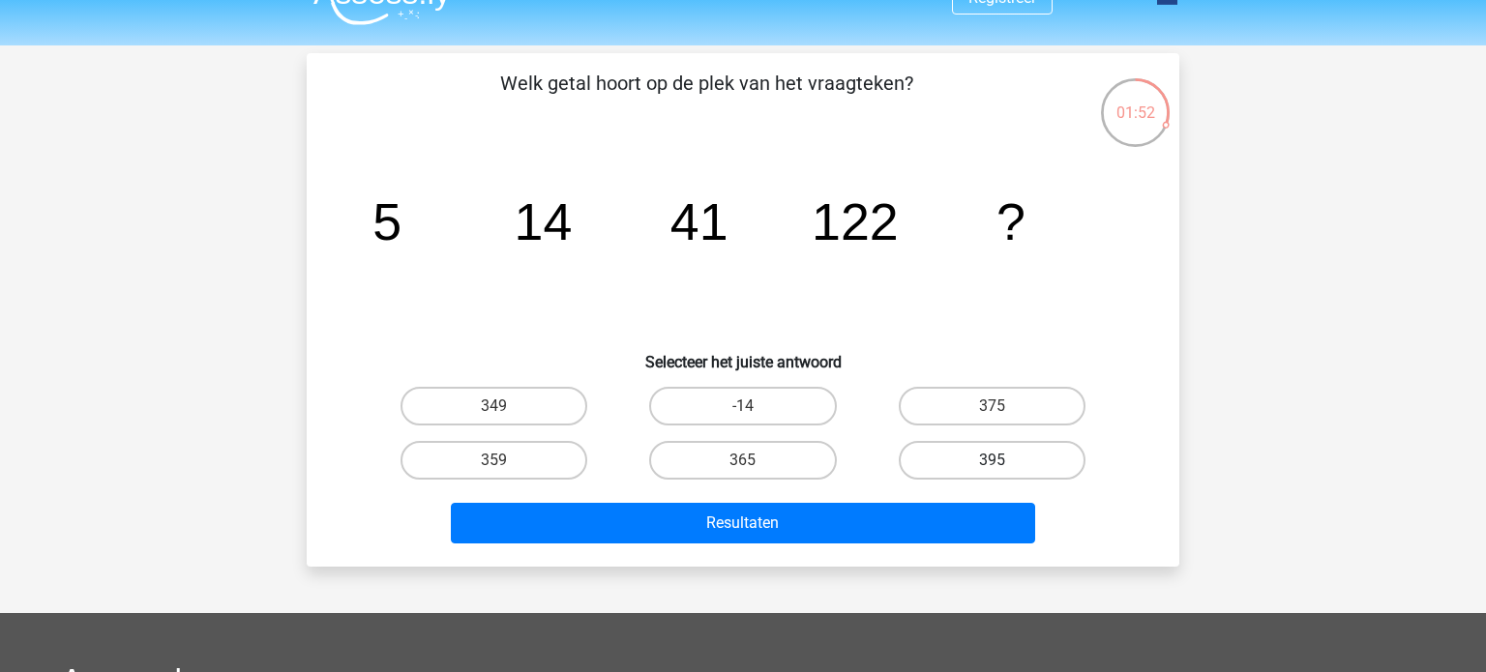
click at [989, 455] on label "395" at bounding box center [992, 460] width 187 height 39
click at [992, 461] on input "395" at bounding box center [998, 467] width 13 height 13
radio input "true"
click at [1061, 298] on icon "image/svg+xml 5 14 41 122 ?" at bounding box center [743, 239] width 780 height 195
click at [990, 395] on label "375" at bounding box center [992, 406] width 187 height 39
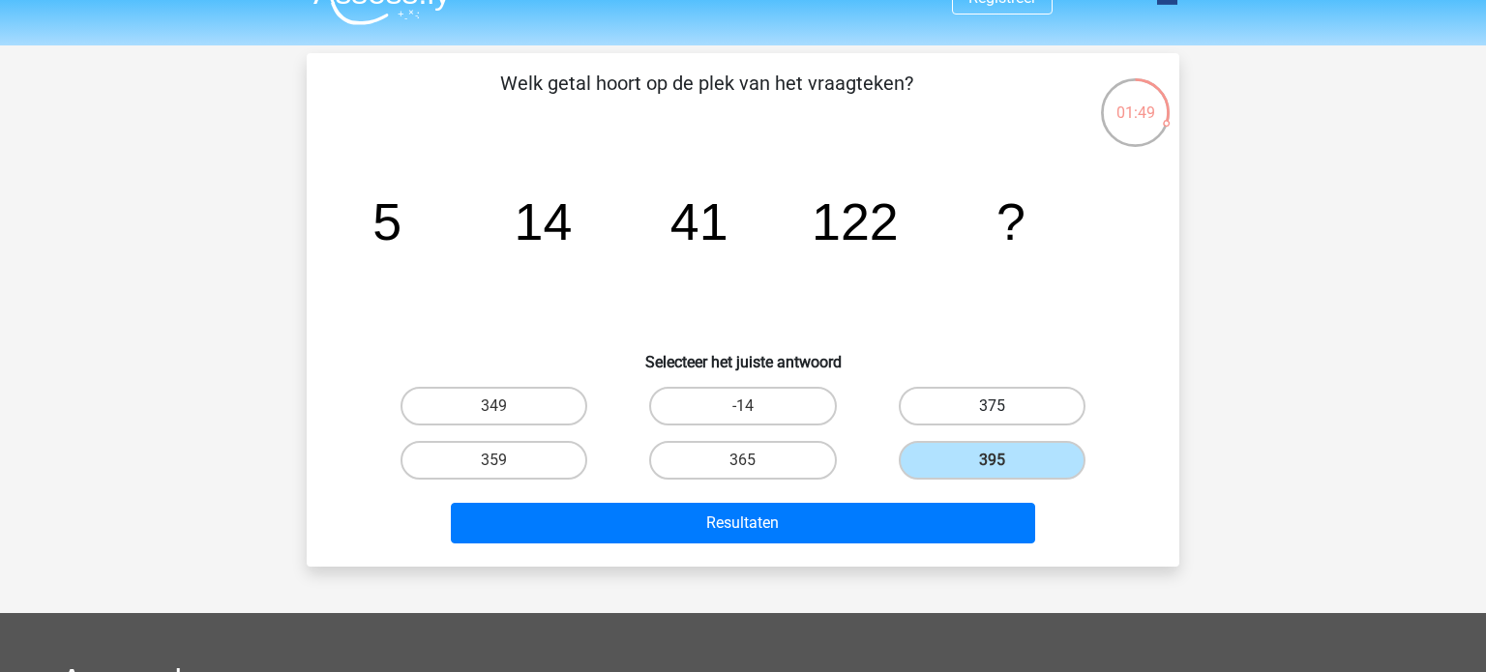
click at [992, 406] on input "375" at bounding box center [998, 412] width 13 height 13
radio input "true"
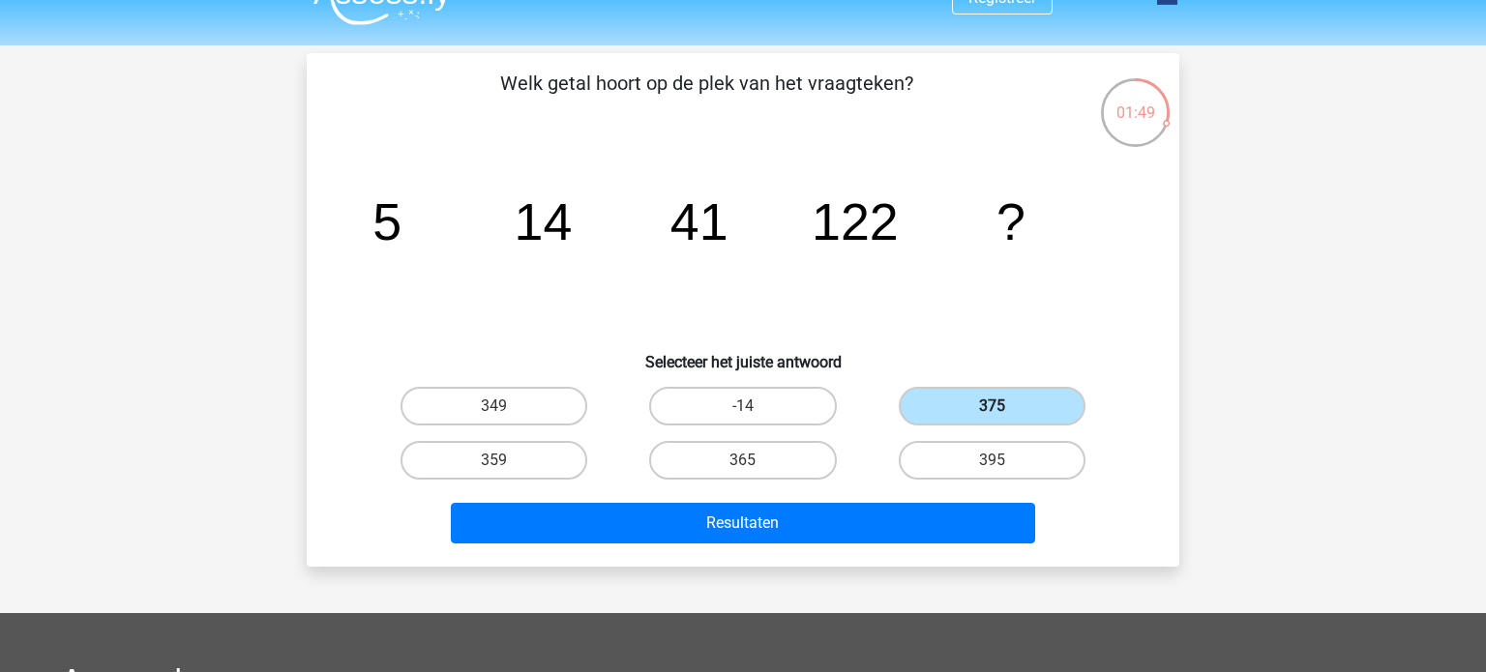
click at [990, 395] on label "375" at bounding box center [992, 406] width 187 height 39
click at [992, 406] on input "375" at bounding box center [998, 412] width 13 height 13
click at [973, 390] on label "375" at bounding box center [992, 406] width 187 height 39
click at [992, 406] on input "375" at bounding box center [998, 412] width 13 height 13
click at [790, 462] on label "365" at bounding box center [742, 460] width 187 height 39
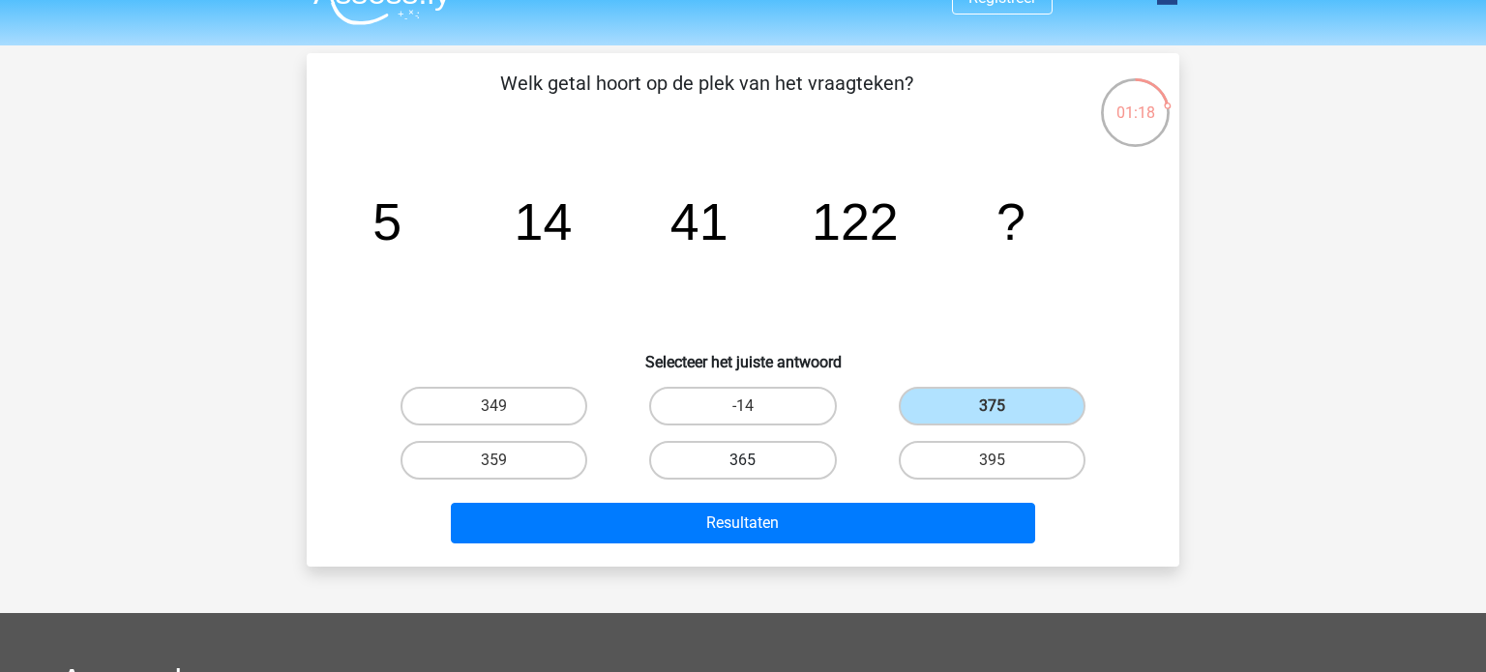
click at [756, 462] on input "365" at bounding box center [749, 467] width 13 height 13
radio input "true"
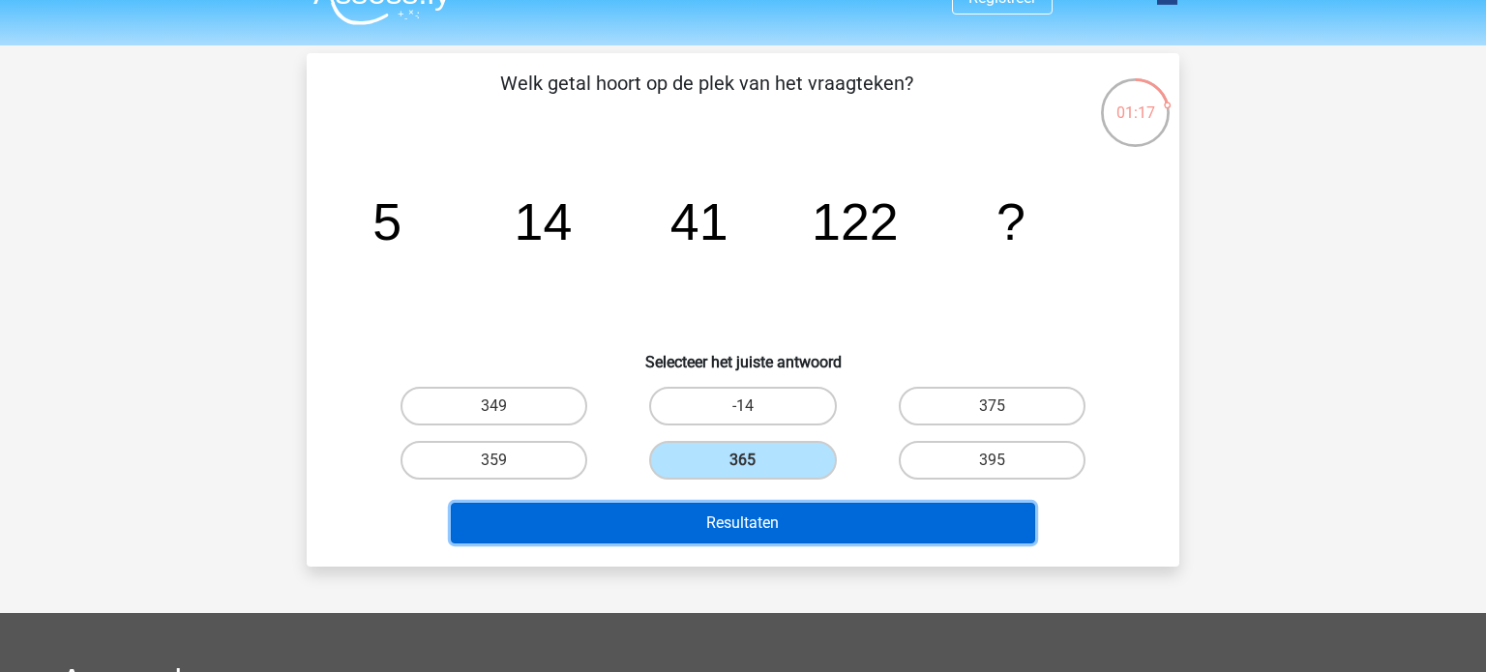
click at [782, 514] on button "Resultaten" at bounding box center [743, 523] width 585 height 41
